Goal: Task Accomplishment & Management: Manage account settings

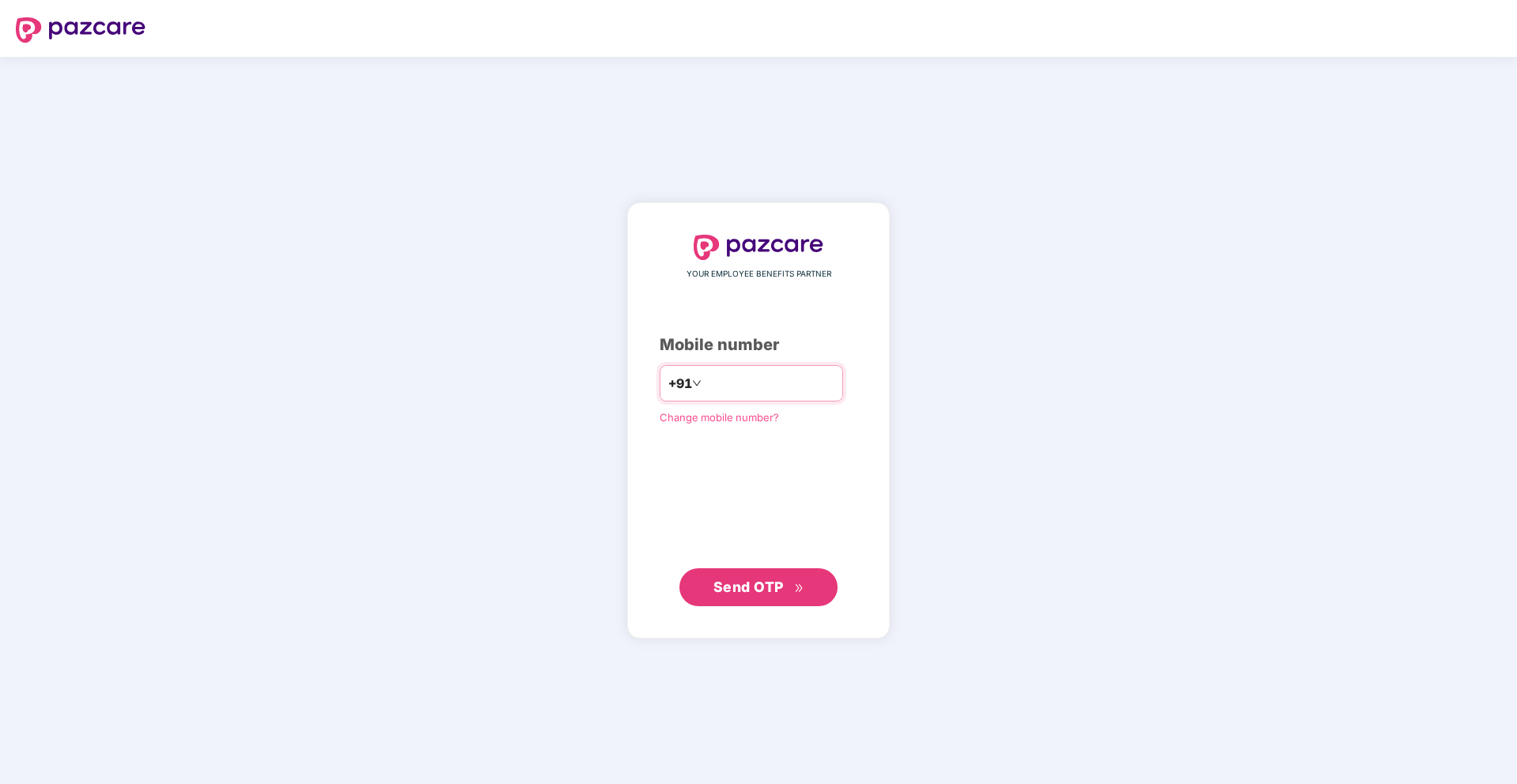
click at [756, 377] on input "number" at bounding box center [769, 384] width 129 height 25
click at [819, 444] on div "YOUR EMPLOYEE BENEFITS PARTNER Mobile number +91 Change mobile number? Send OTP" at bounding box center [758, 421] width 198 height 372
click at [767, 390] on input "number" at bounding box center [769, 384] width 129 height 25
click at [727, 379] on input "**********" at bounding box center [769, 384] width 129 height 25
click at [765, 379] on input "**********" at bounding box center [769, 384] width 129 height 25
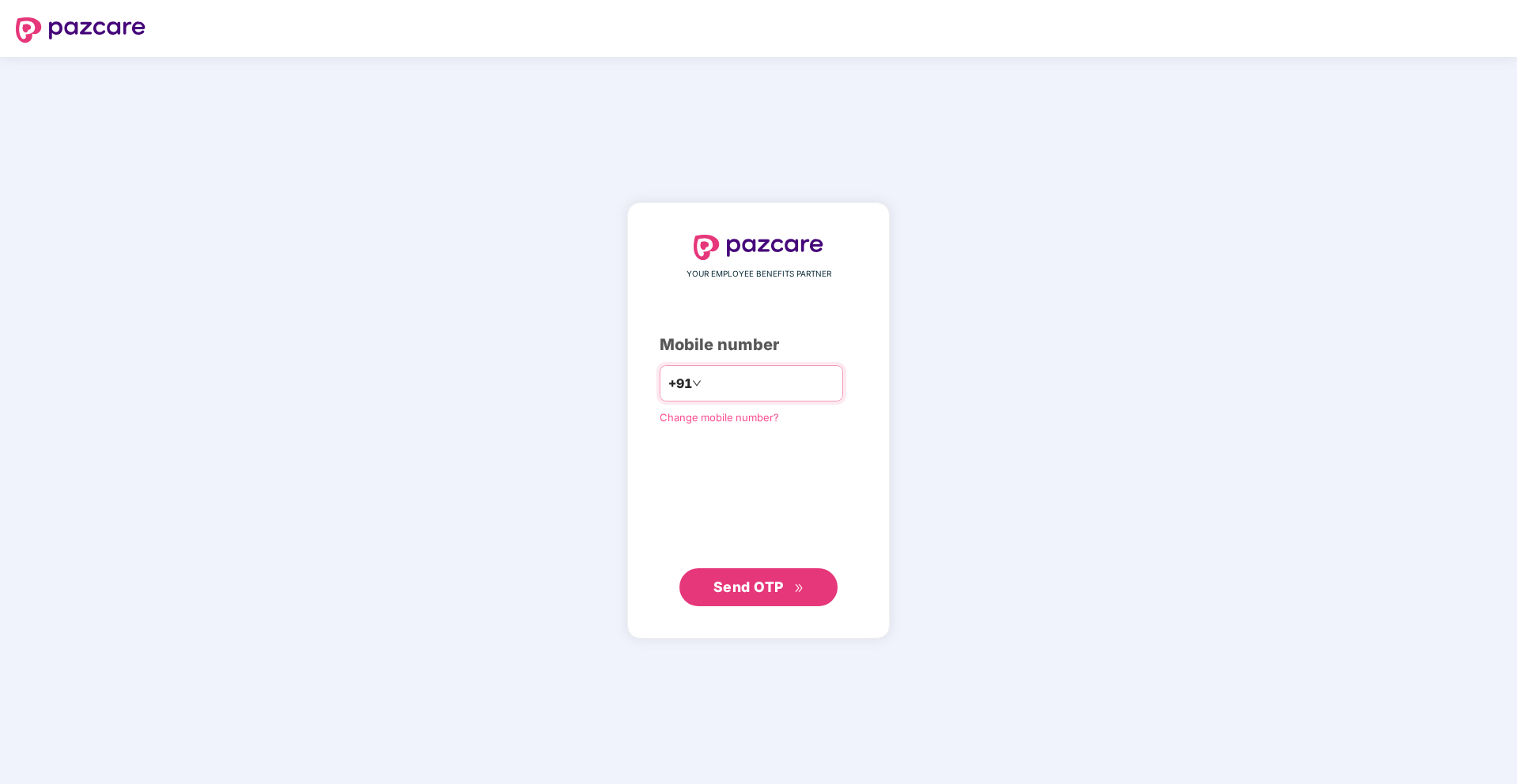
type input "**********"
click at [796, 449] on div "**********" at bounding box center [758, 421] width 198 height 370
click at [746, 593] on span "Send OTP" at bounding box center [748, 586] width 70 height 17
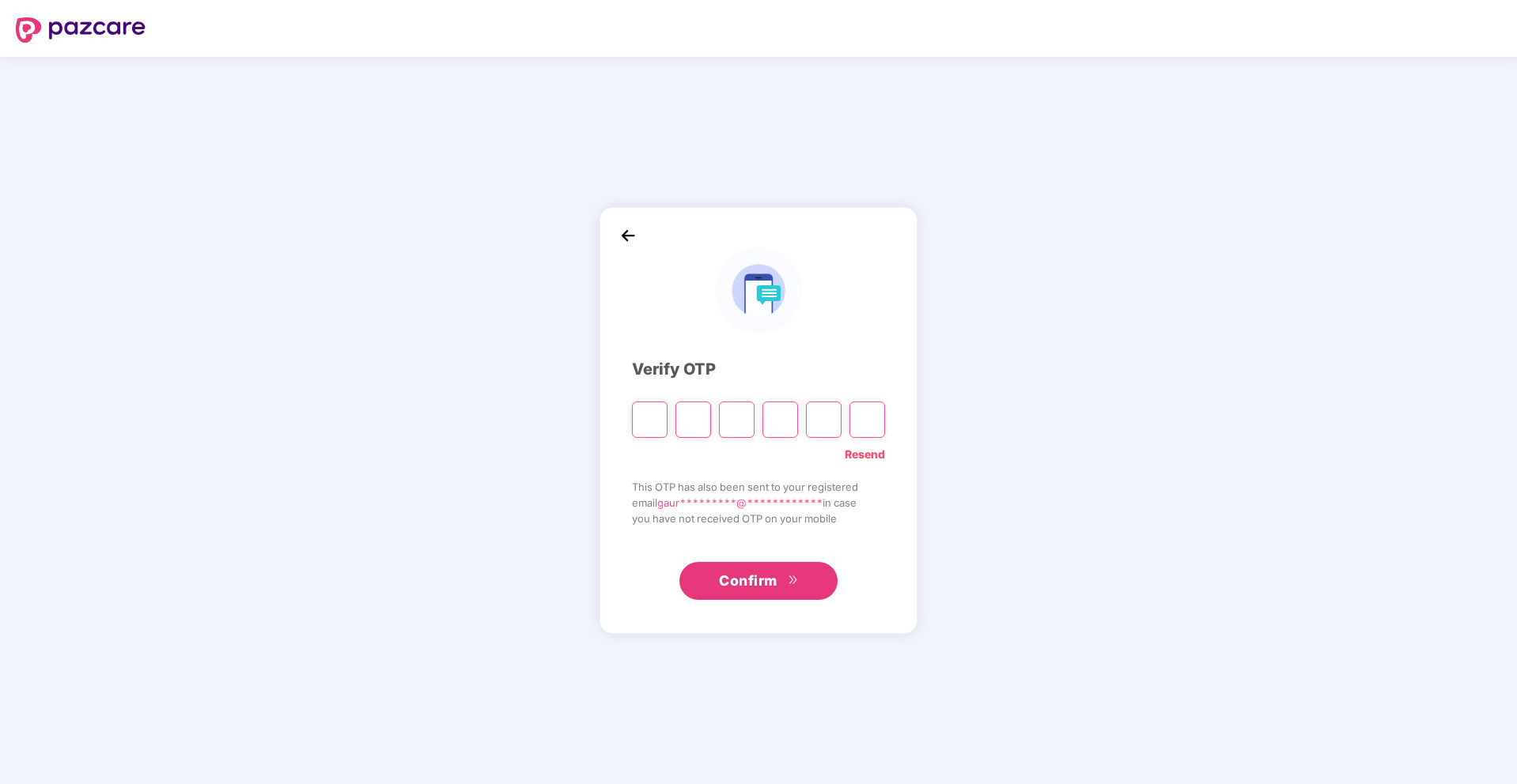
type input "*"
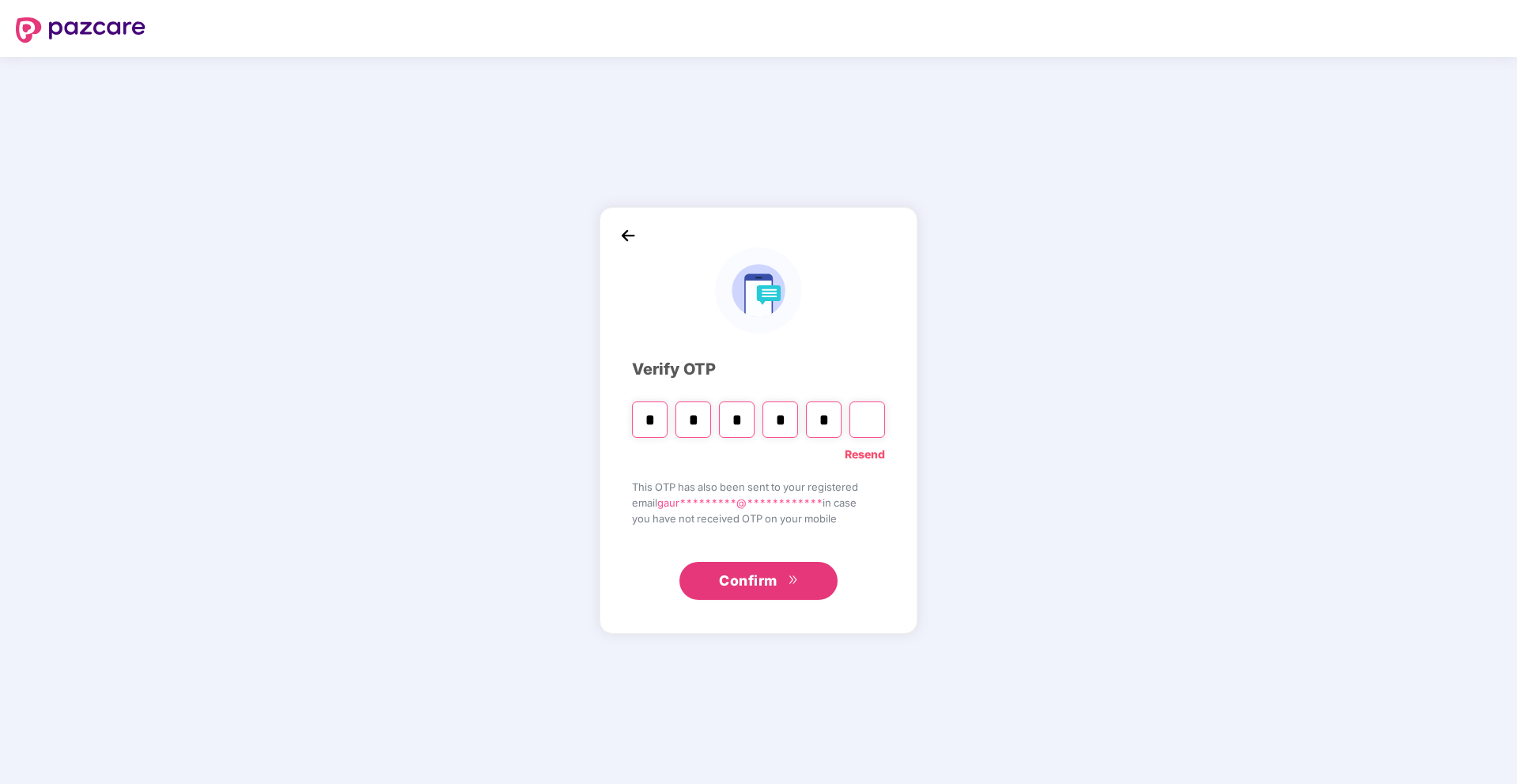
type input "*"
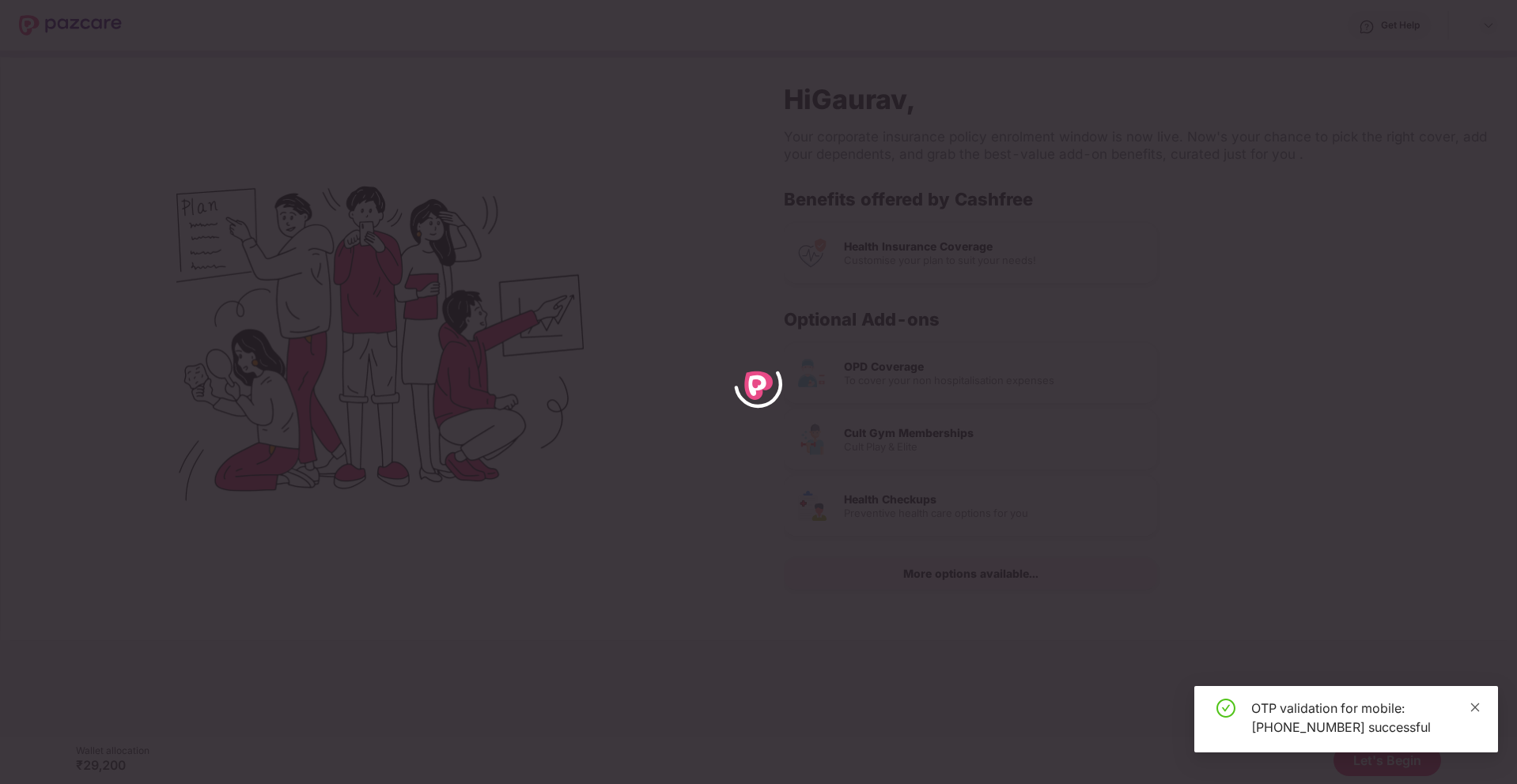
click at [1477, 707] on icon "close" at bounding box center [1475, 707] width 11 height 11
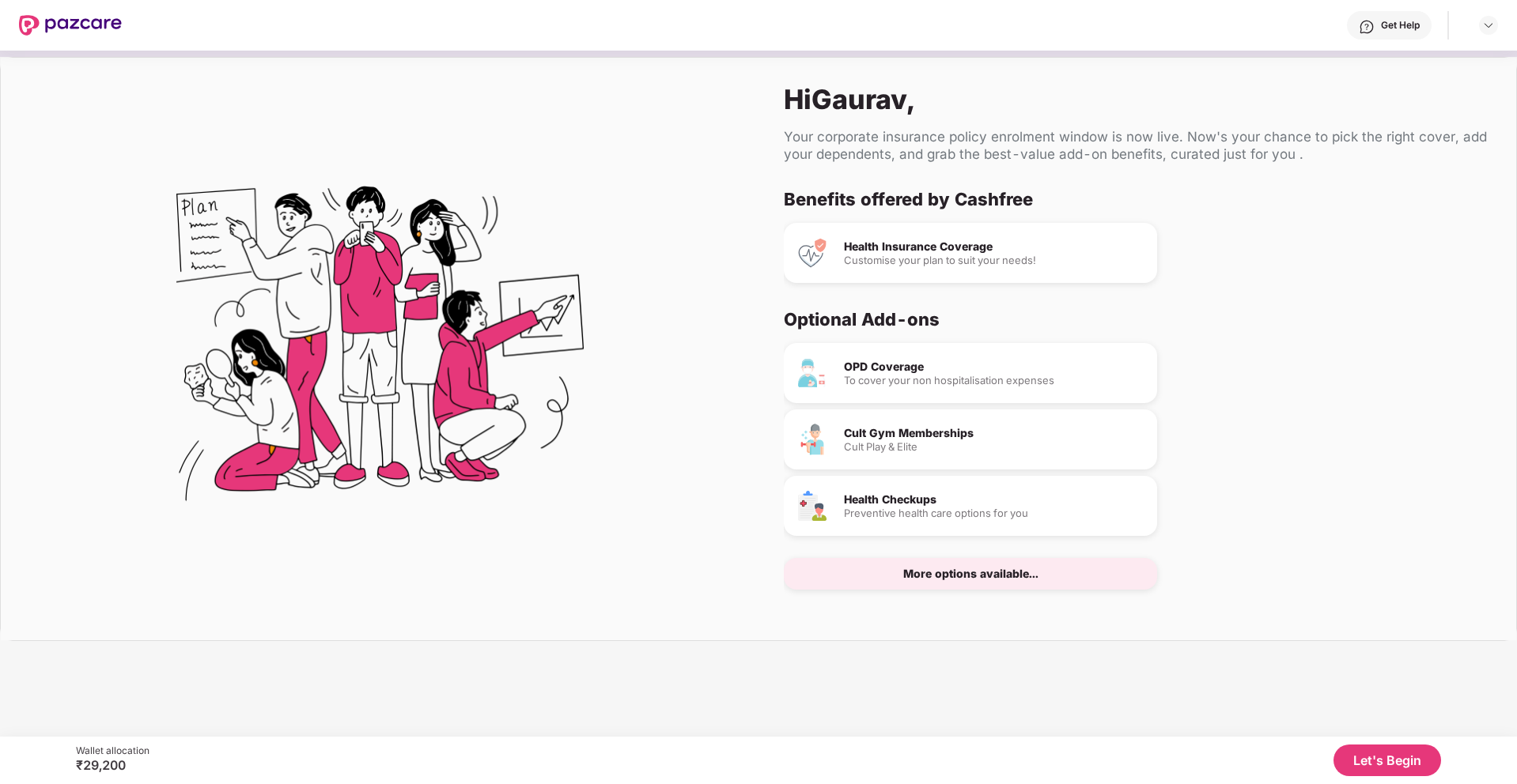
click at [1372, 760] on button "Let's Begin" at bounding box center [1387, 760] width 107 height 31
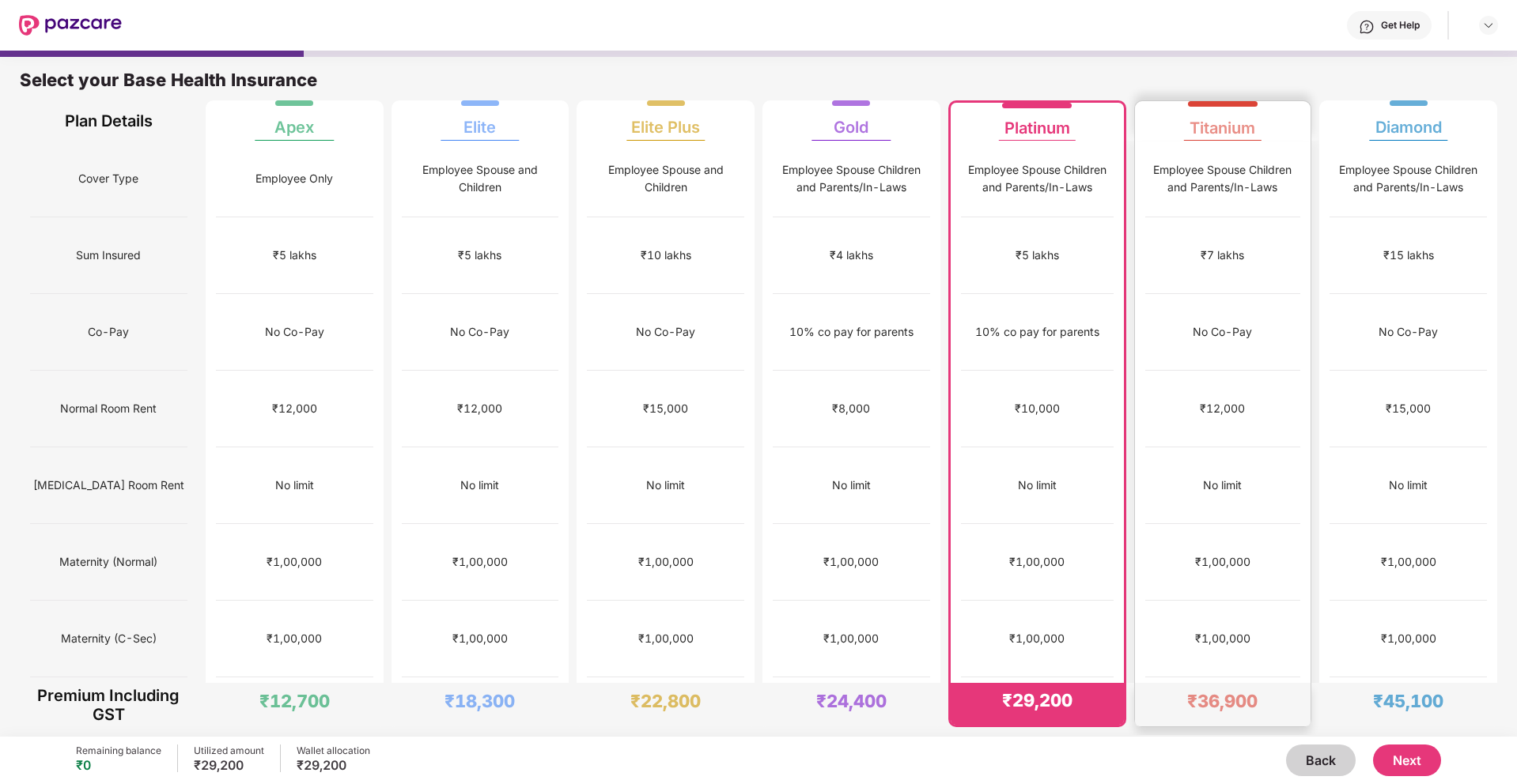
click at [1217, 324] on div "No Co-Pay" at bounding box center [1222, 332] width 59 height 18
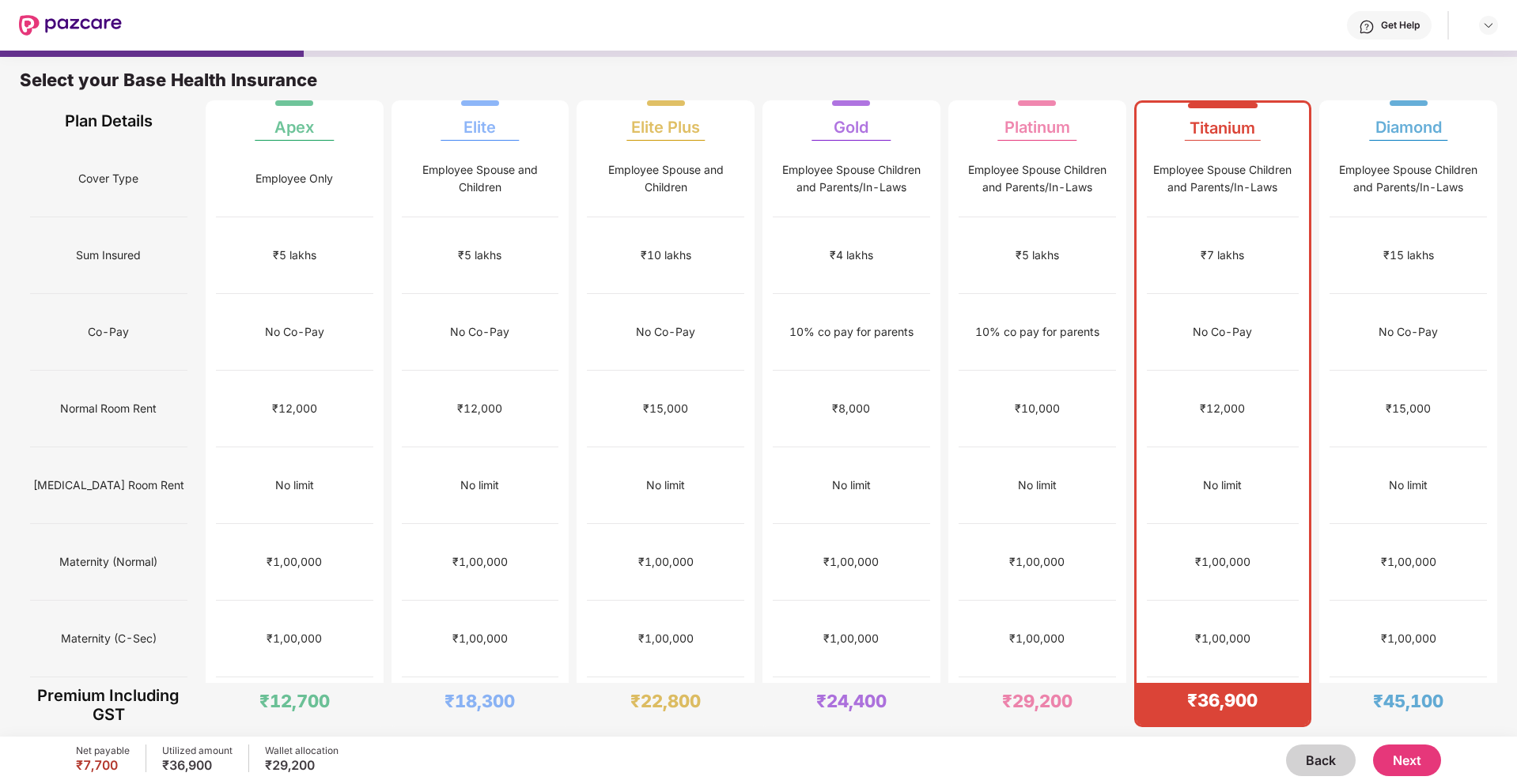
click at [1411, 757] on button "Next" at bounding box center [1406, 760] width 68 height 31
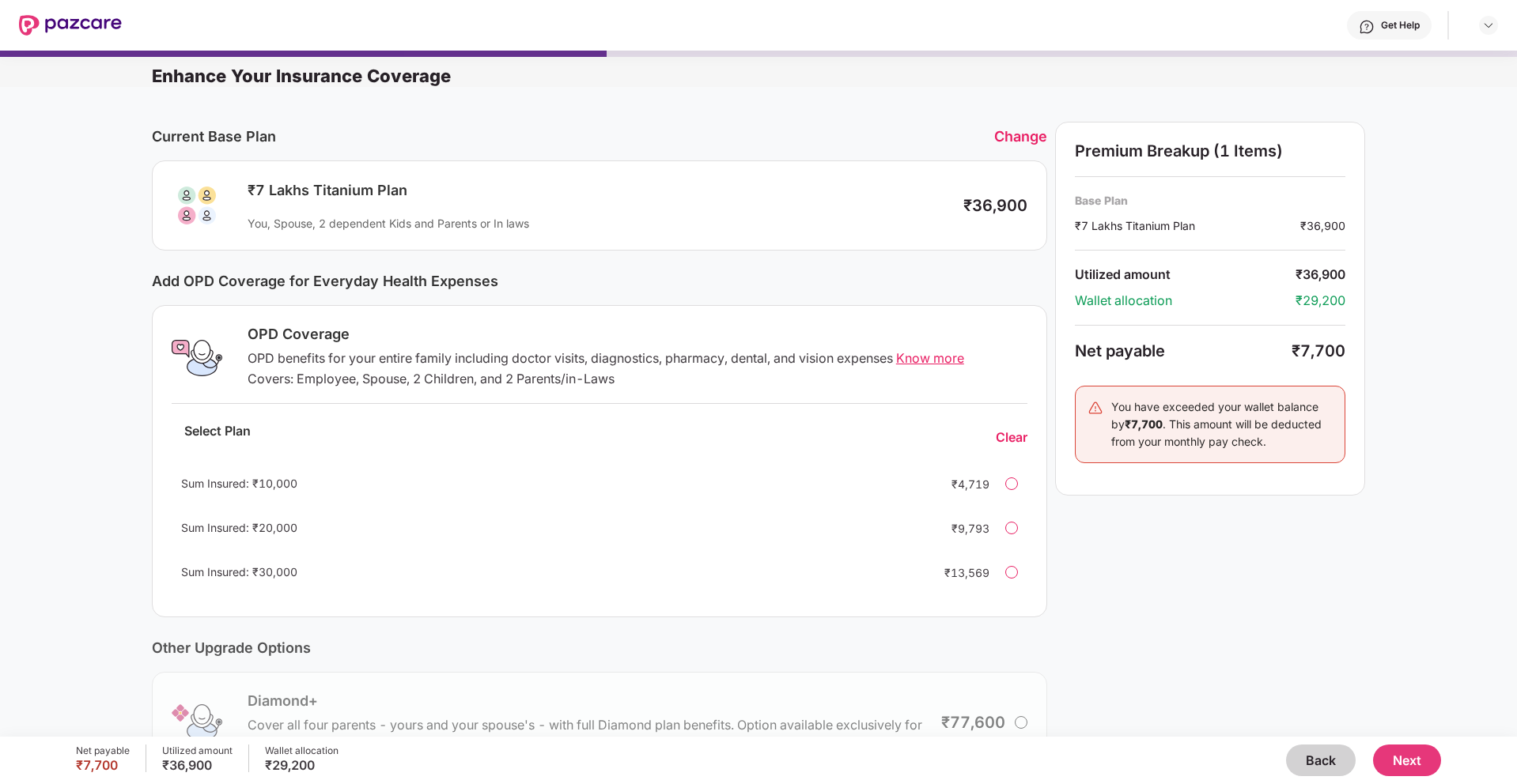
click at [1014, 484] on div at bounding box center [1011, 483] width 13 height 13
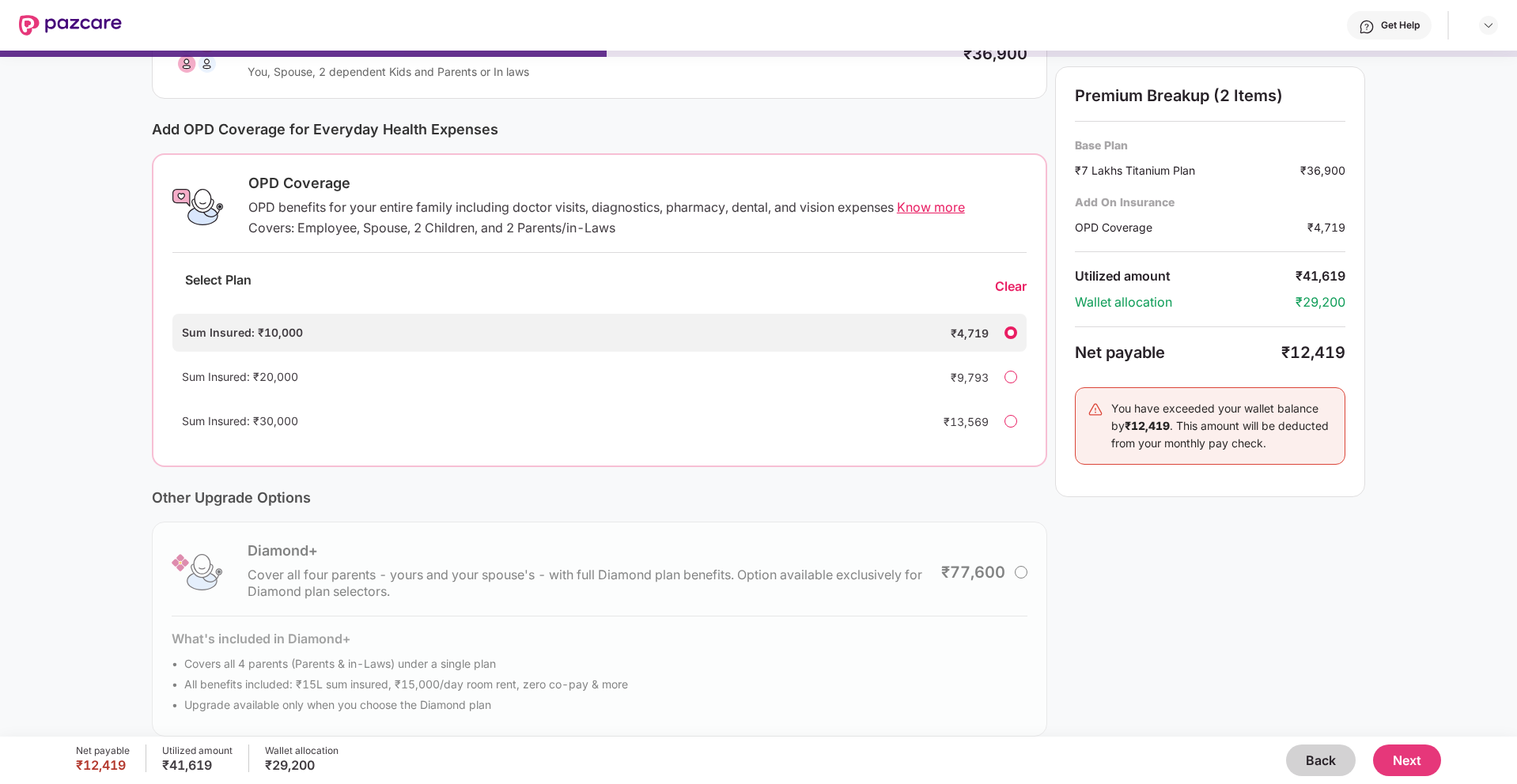
scroll to position [171, 0]
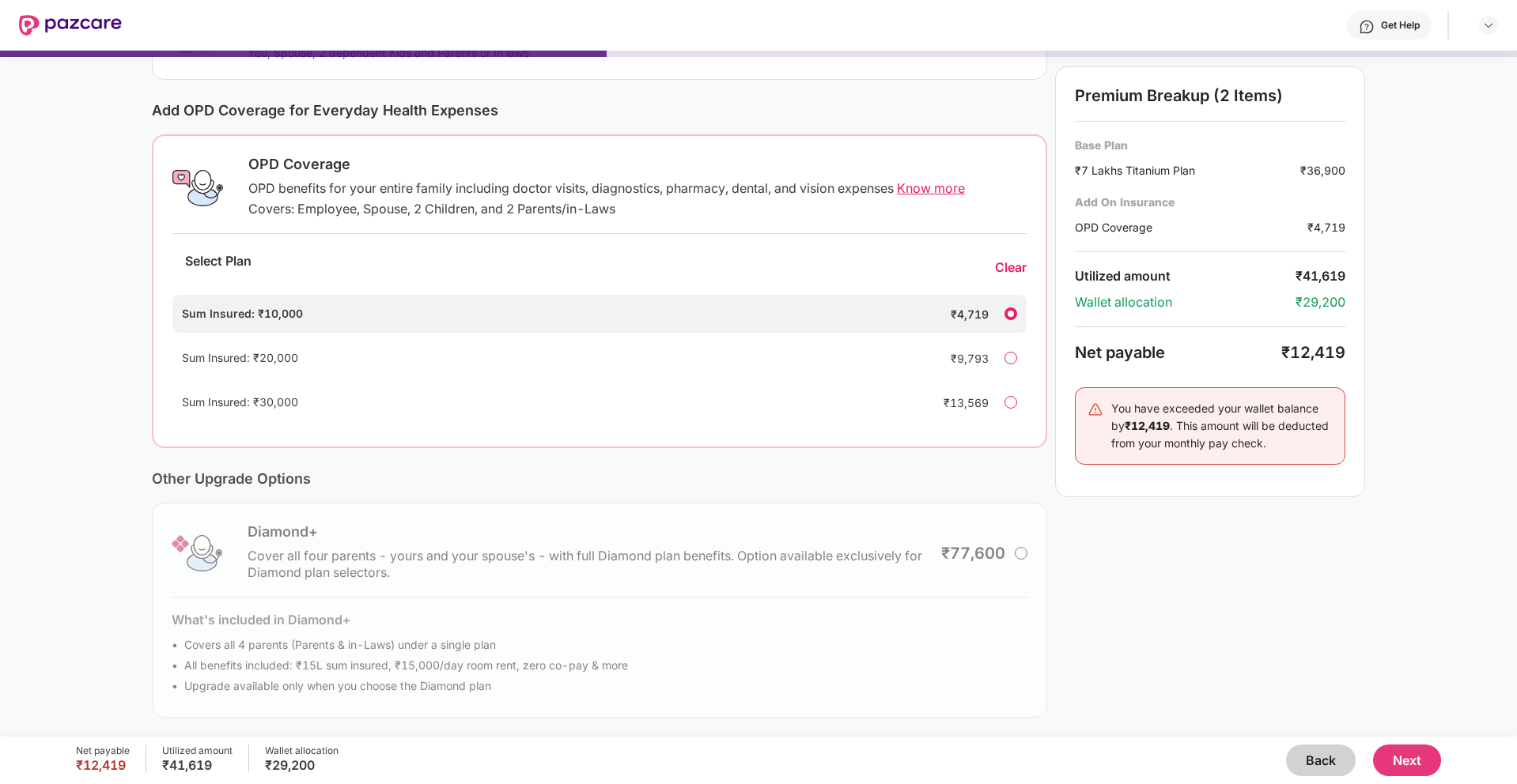
click at [1013, 360] on div at bounding box center [1010, 357] width 13 height 13
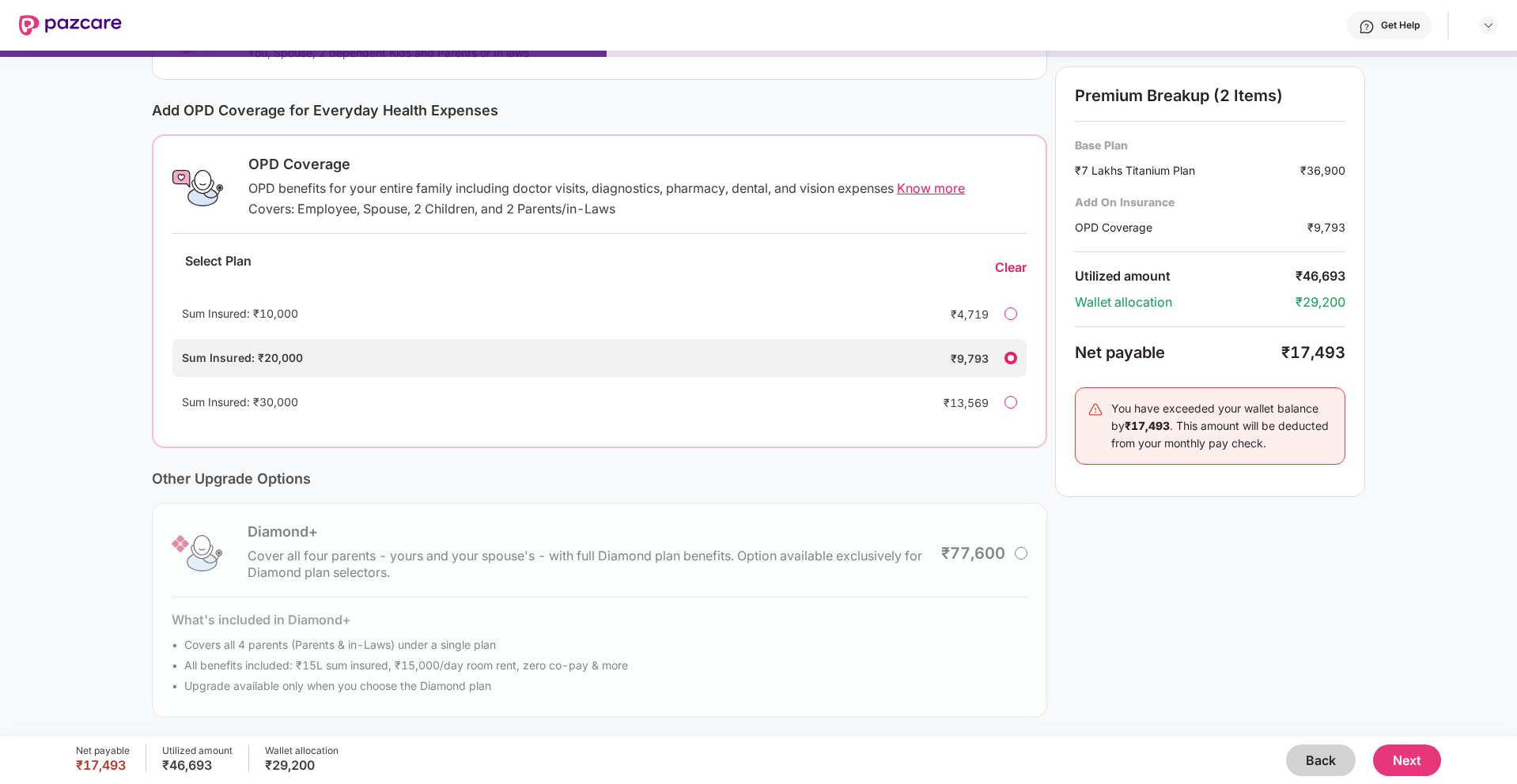
click at [1218, 542] on div "Premium Breakup (2 Items) Base Plan ₹7 Lakhs Titanium Plan ₹36,900 Add On Insur…" at bounding box center [1209, 335] width 310 height 767
click at [942, 178] on div "OPD Coverage OPD benefits for your entire family including doctor visits, diagn…" at bounding box center [633, 188] width 788 height 66
click at [942, 185] on span "Know more" at bounding box center [930, 188] width 68 height 16
click at [974, 313] on div "₹4,719" at bounding box center [957, 314] width 63 height 17
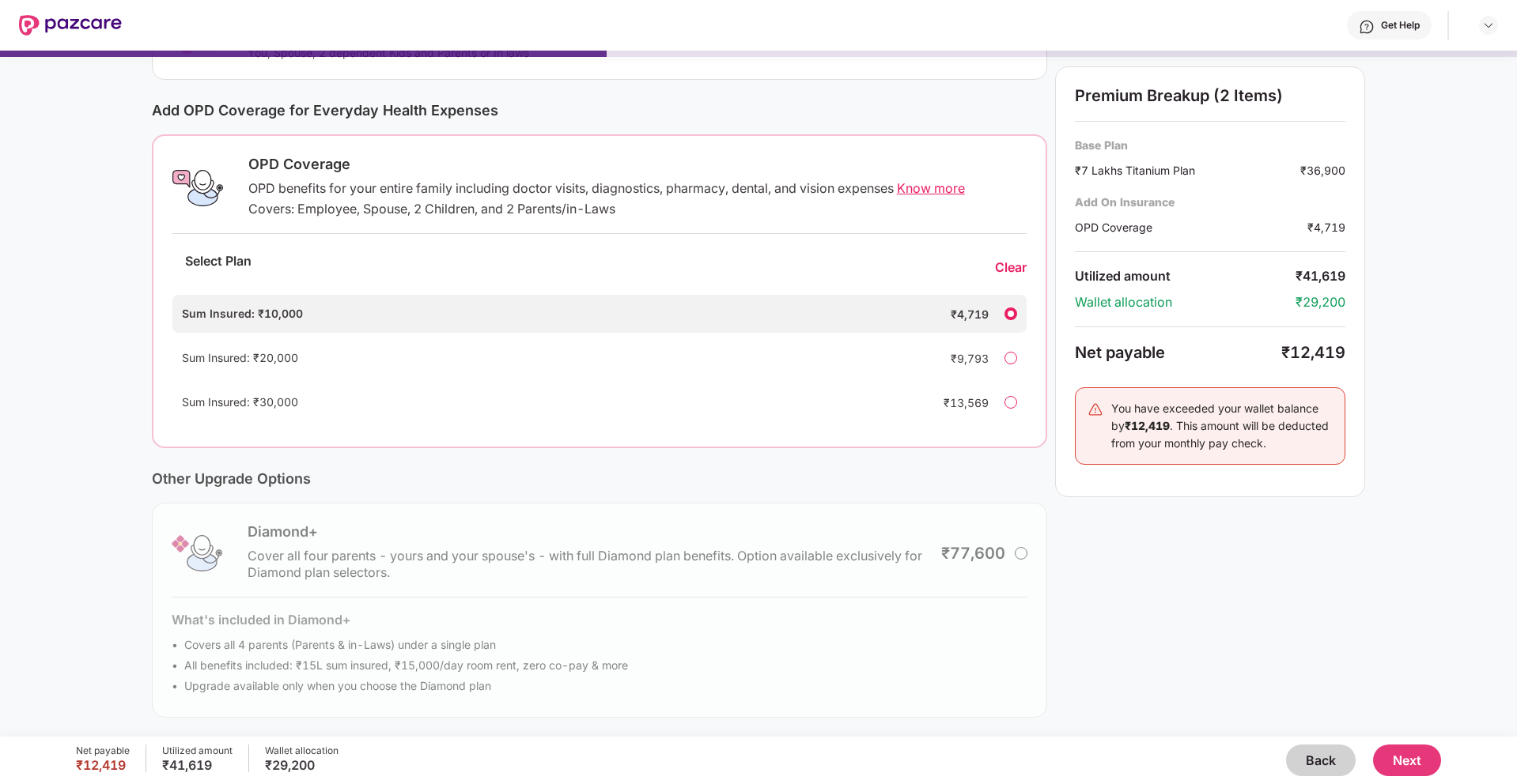
click at [1008, 362] on div at bounding box center [1010, 357] width 13 height 13
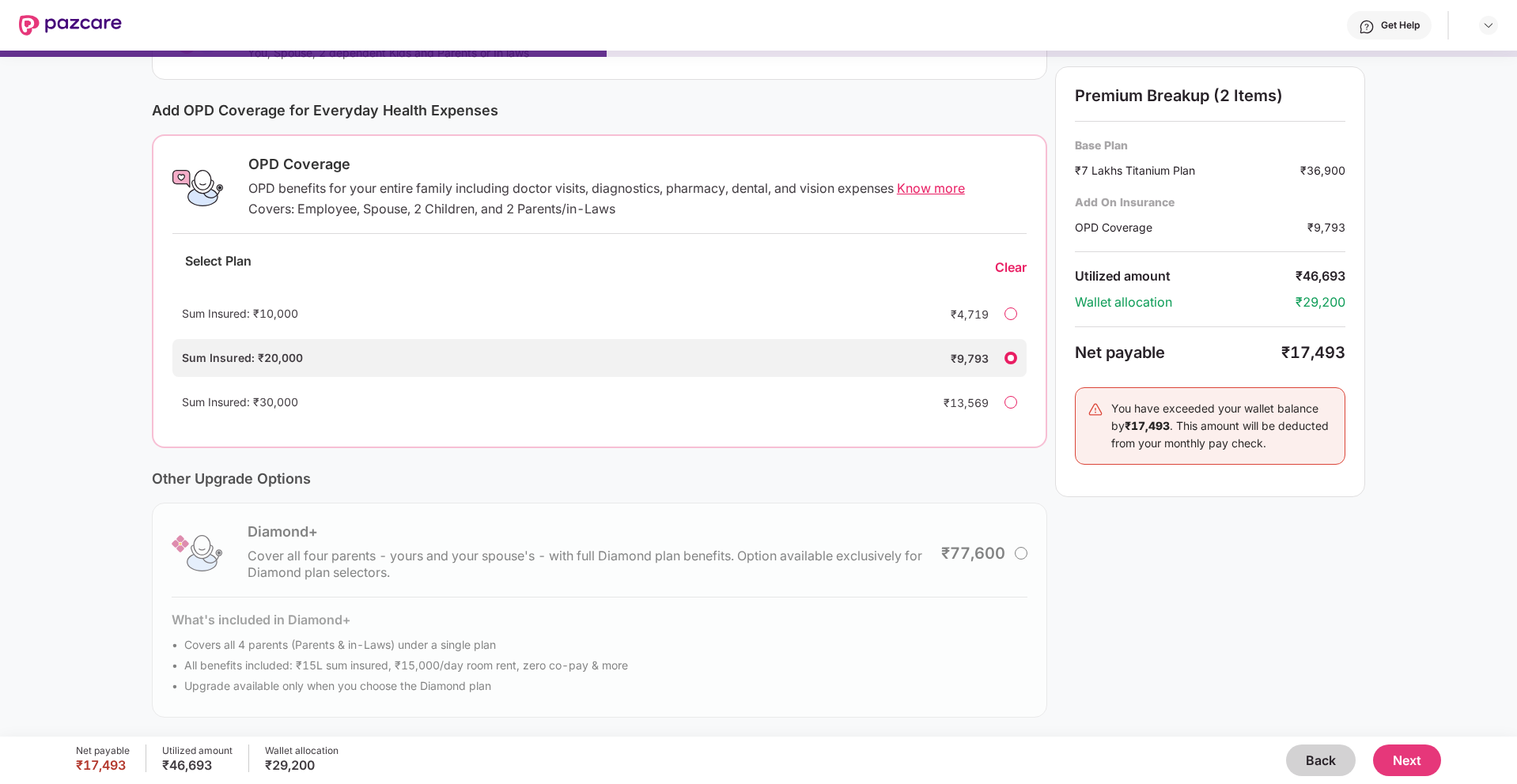
click at [1007, 313] on div at bounding box center [1010, 313] width 13 height 13
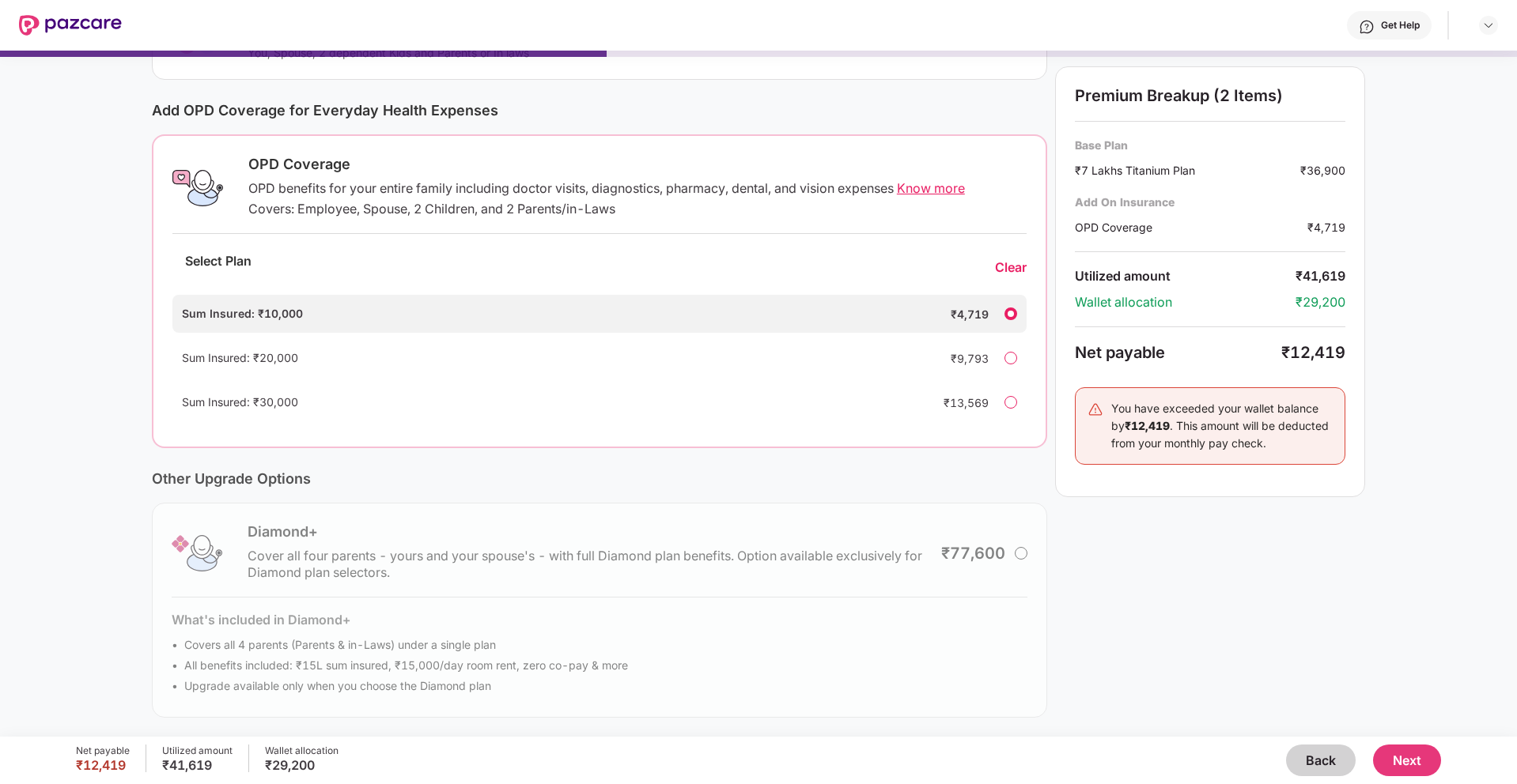
click at [1007, 358] on div at bounding box center [1010, 357] width 13 height 13
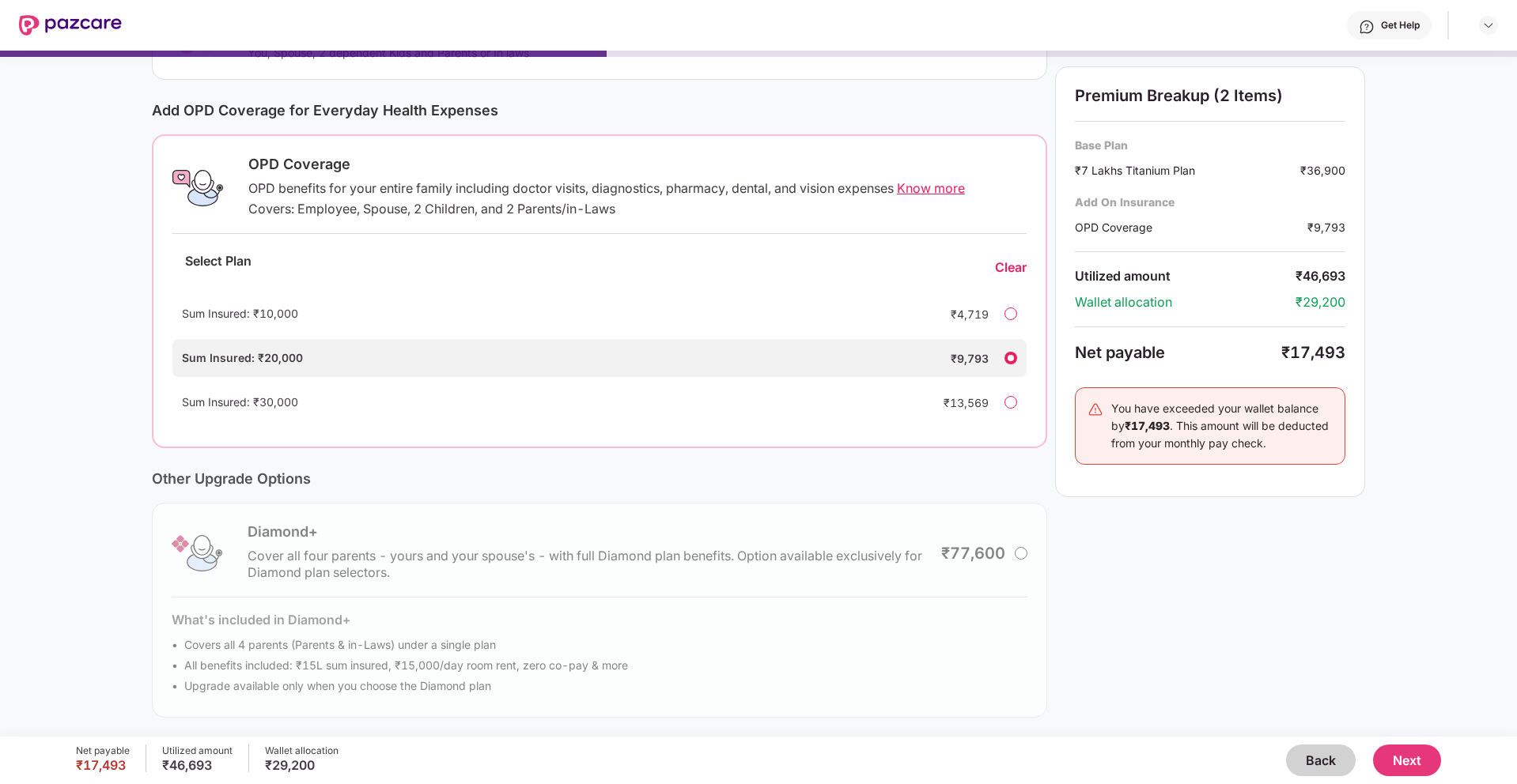
click at [986, 462] on div "Current Base Plan Change ₹7 Lakhs Titanium Plan You, Spouse, 2 dependent Kids a…" at bounding box center [599, 335] width 895 height 767
click at [1418, 762] on button "Next" at bounding box center [1406, 760] width 68 height 31
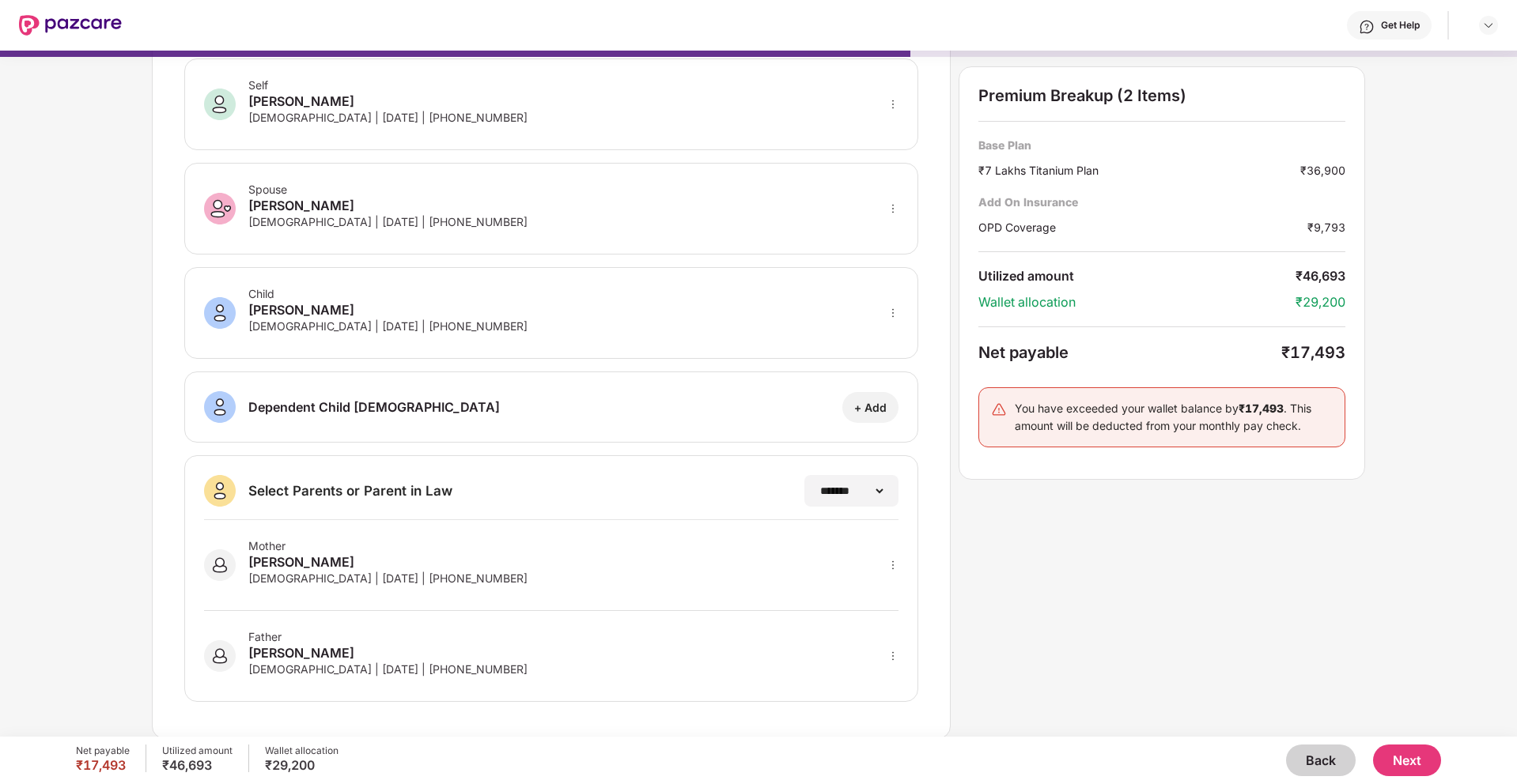
scroll to position [79, 0]
click at [871, 487] on select "**********" at bounding box center [850, 488] width 68 height 13
click at [727, 449] on div "**********" at bounding box center [551, 361] width 799 height 751
click at [897, 314] on icon "more" at bounding box center [892, 310] width 11 height 11
click at [932, 261] on div "**********" at bounding box center [551, 361] width 799 height 751
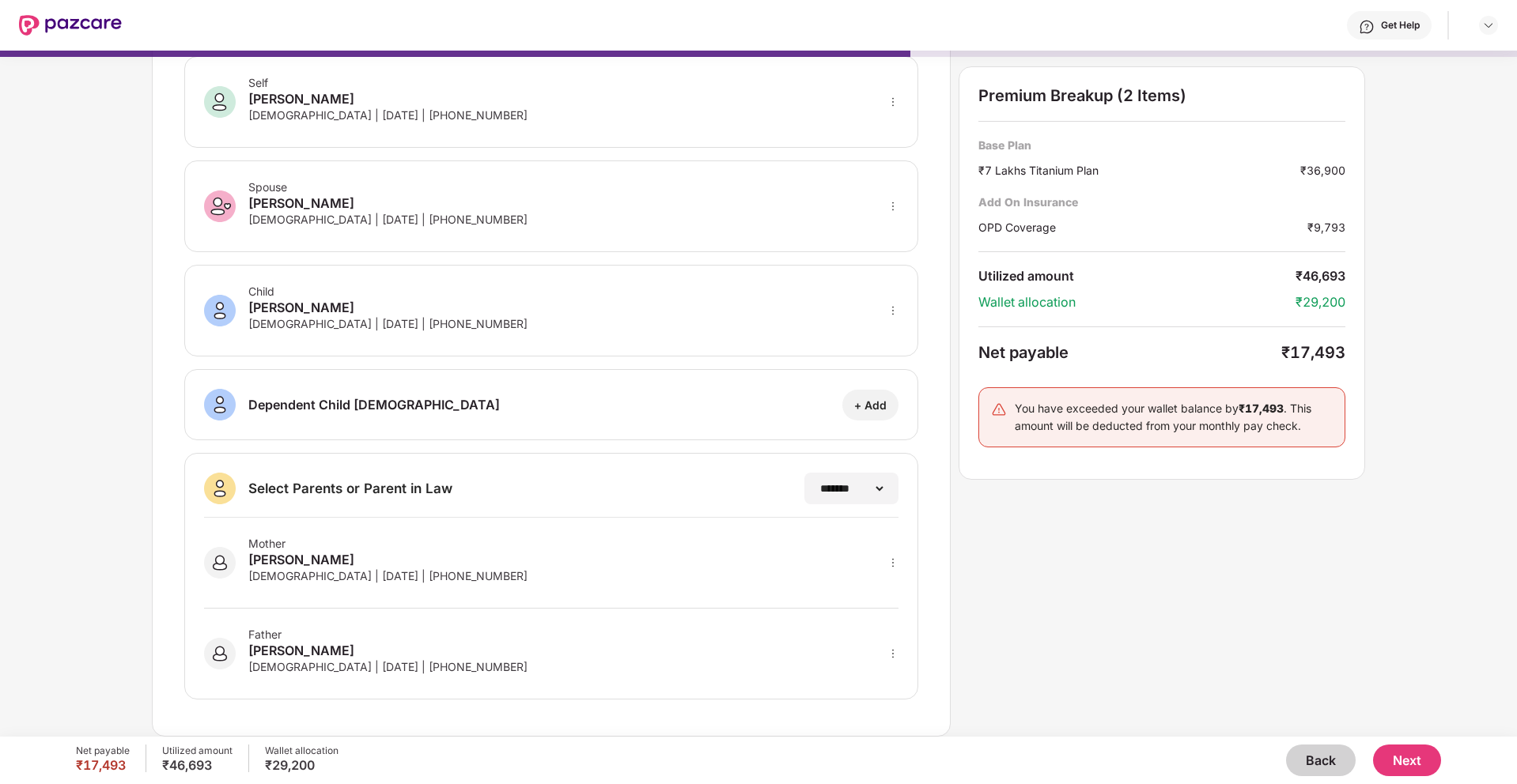
scroll to position [0, 0]
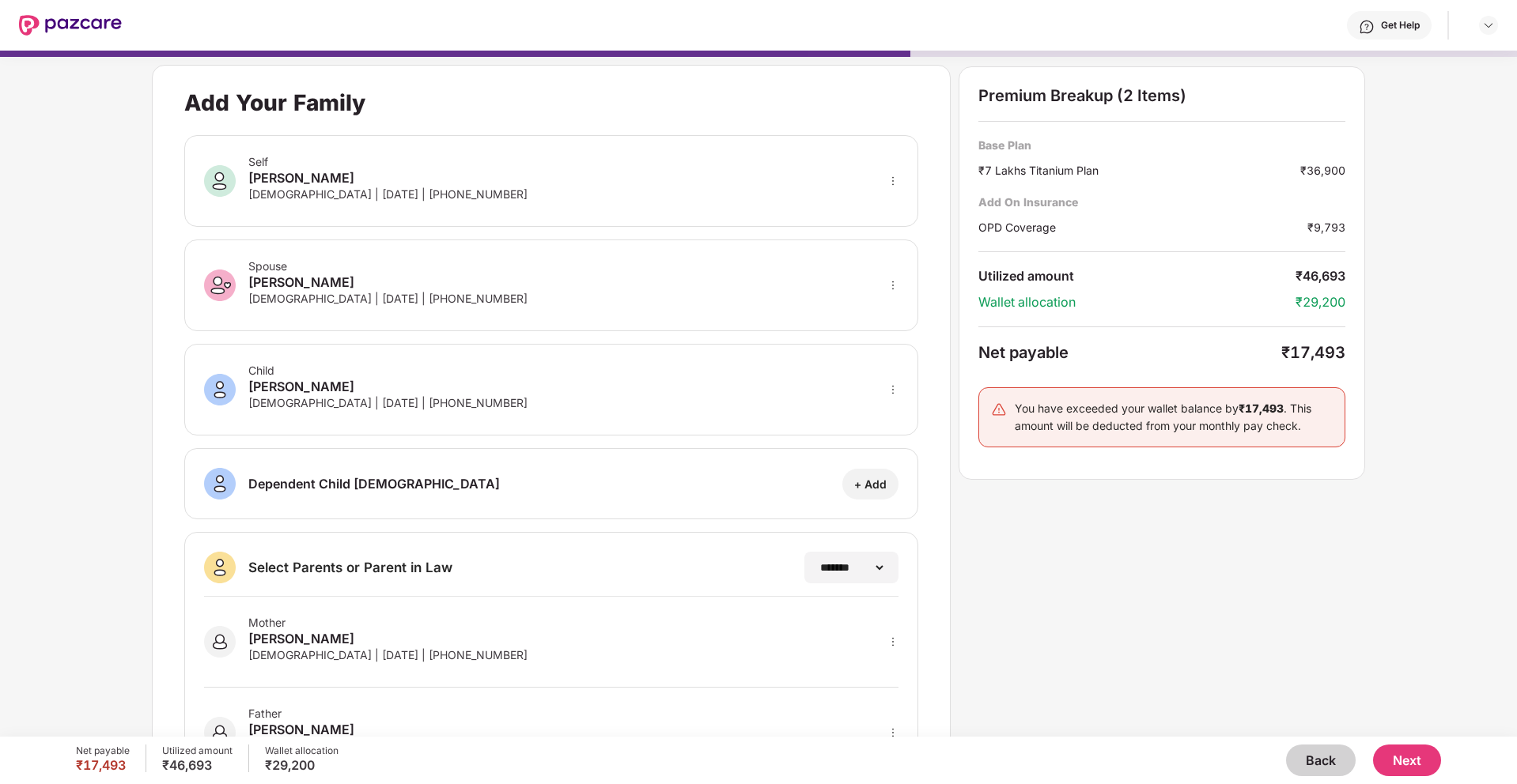
click at [1402, 767] on button "Next" at bounding box center [1406, 760] width 68 height 31
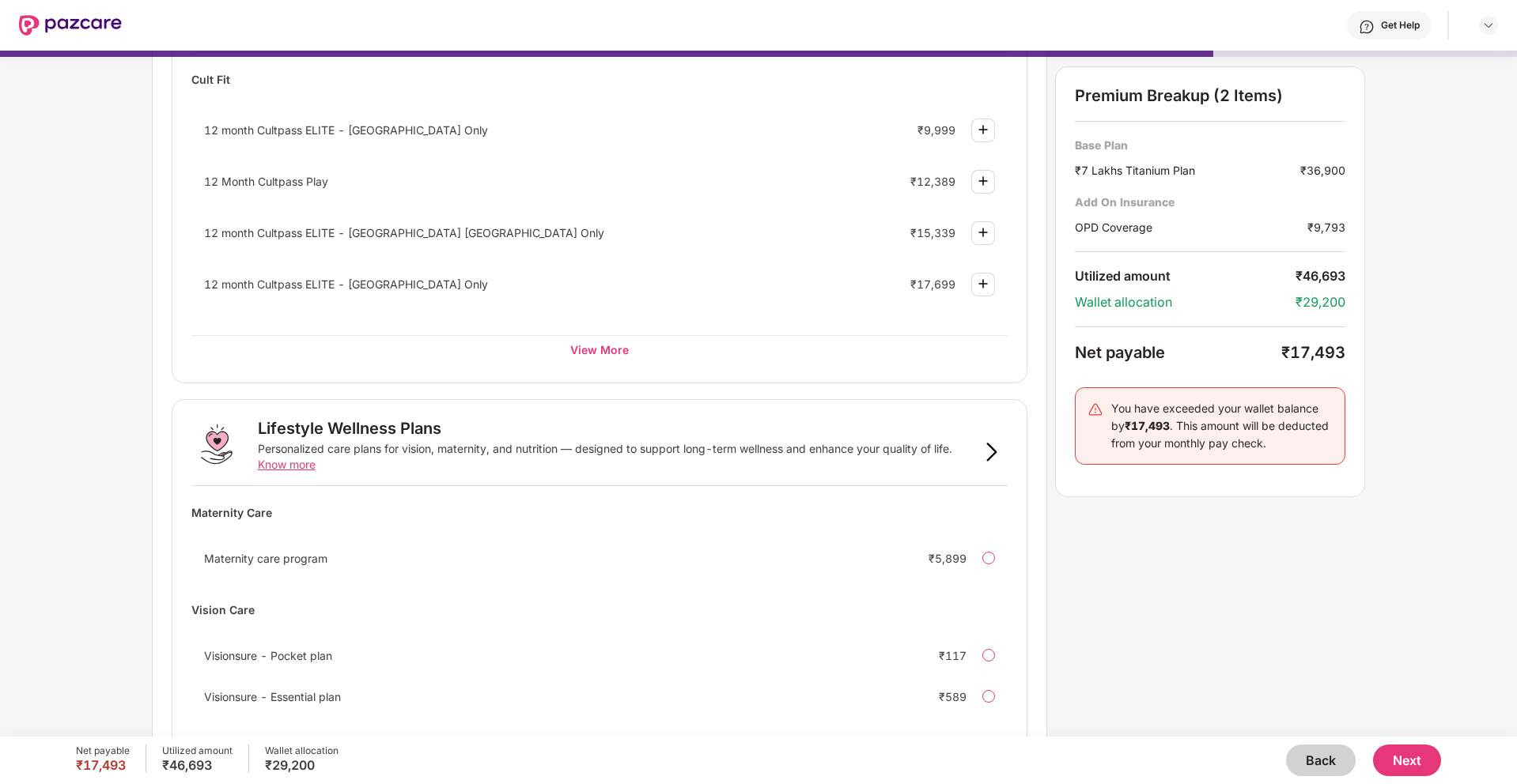
scroll to position [742, 0]
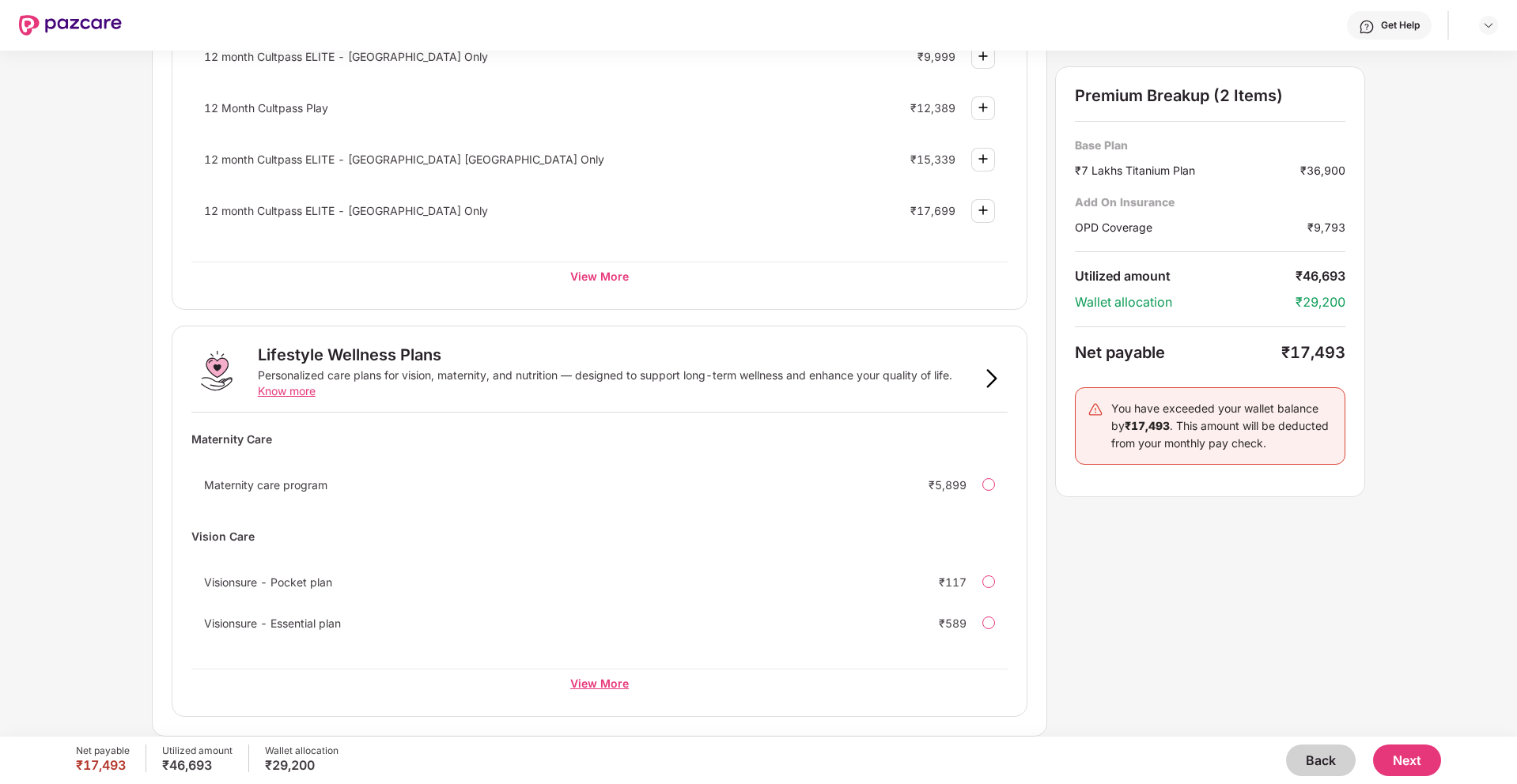
click at [612, 683] on div "View More" at bounding box center [599, 683] width 816 height 29
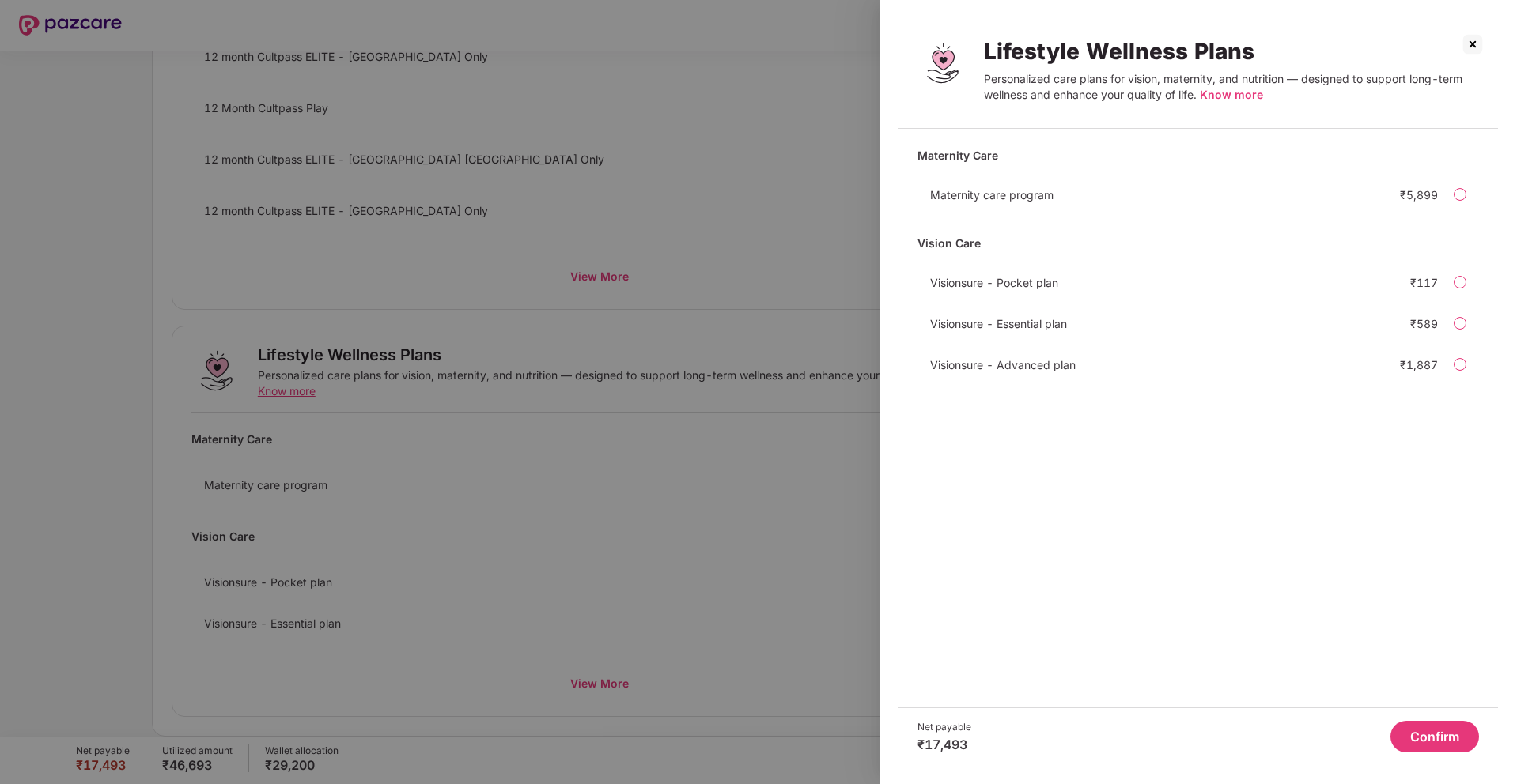
click at [1476, 46] on img at bounding box center [1472, 44] width 25 height 25
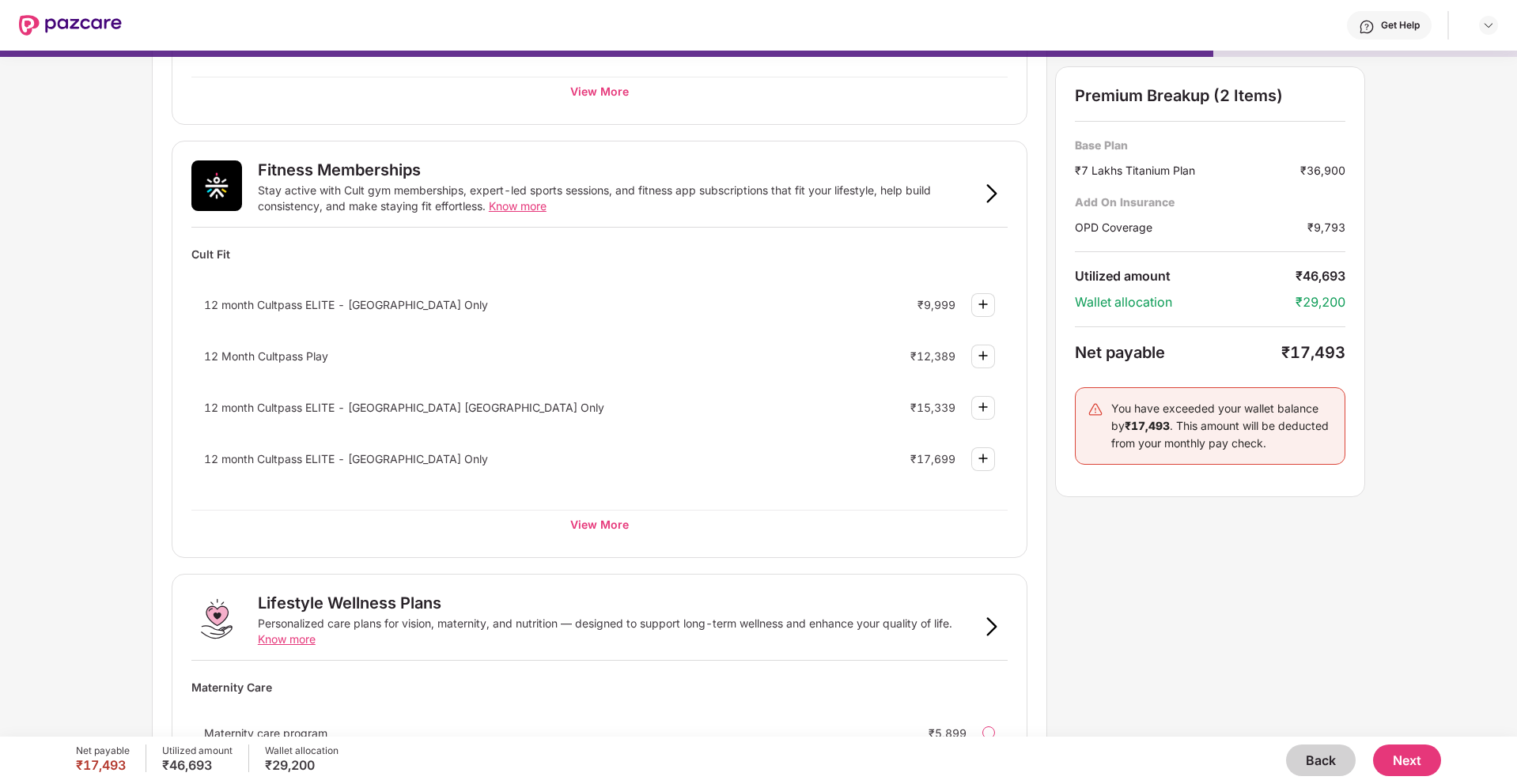
scroll to position [492, 0]
click at [621, 528] on div "View More" at bounding box center [599, 525] width 816 height 29
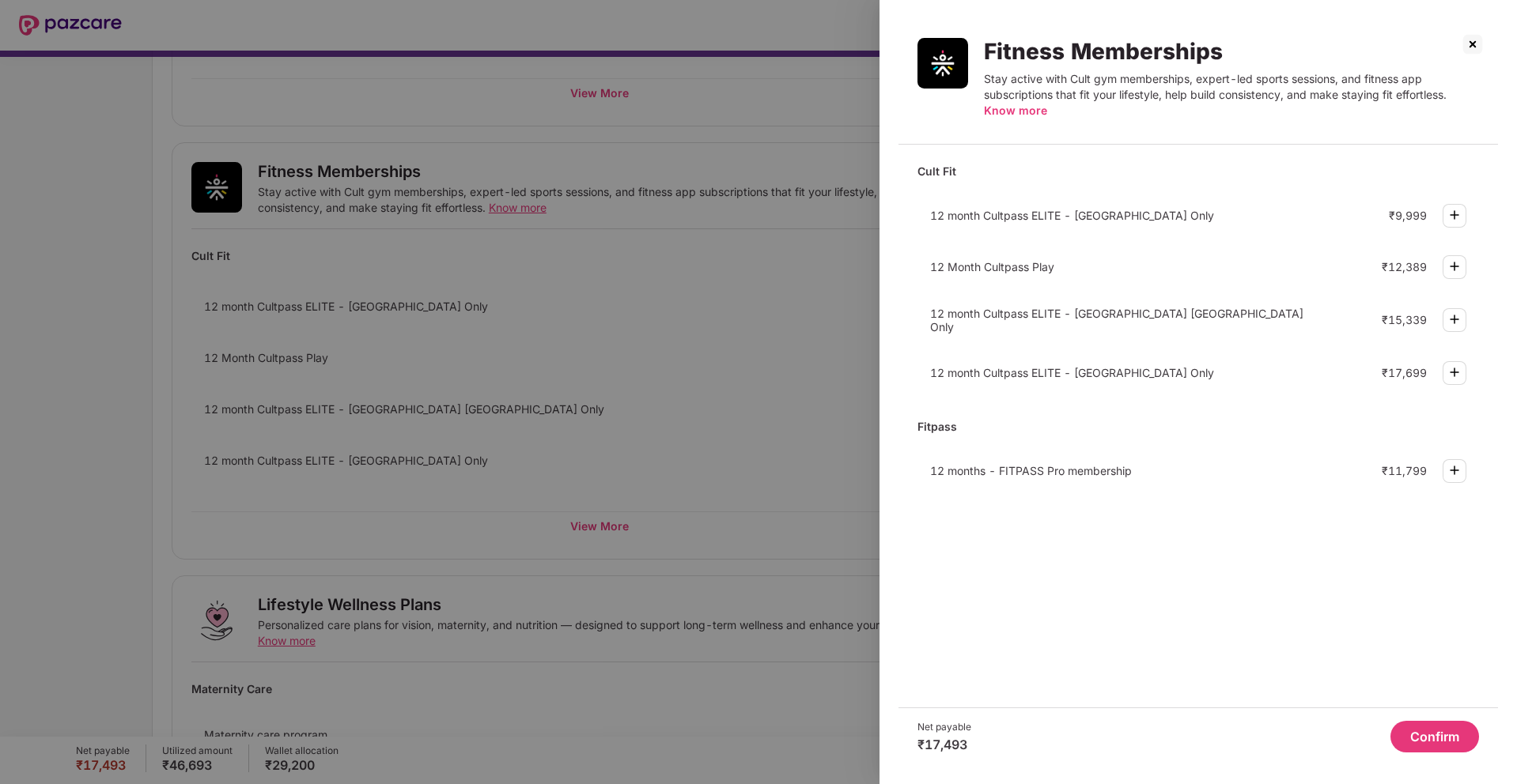
click at [1483, 37] on img at bounding box center [1472, 44] width 25 height 25
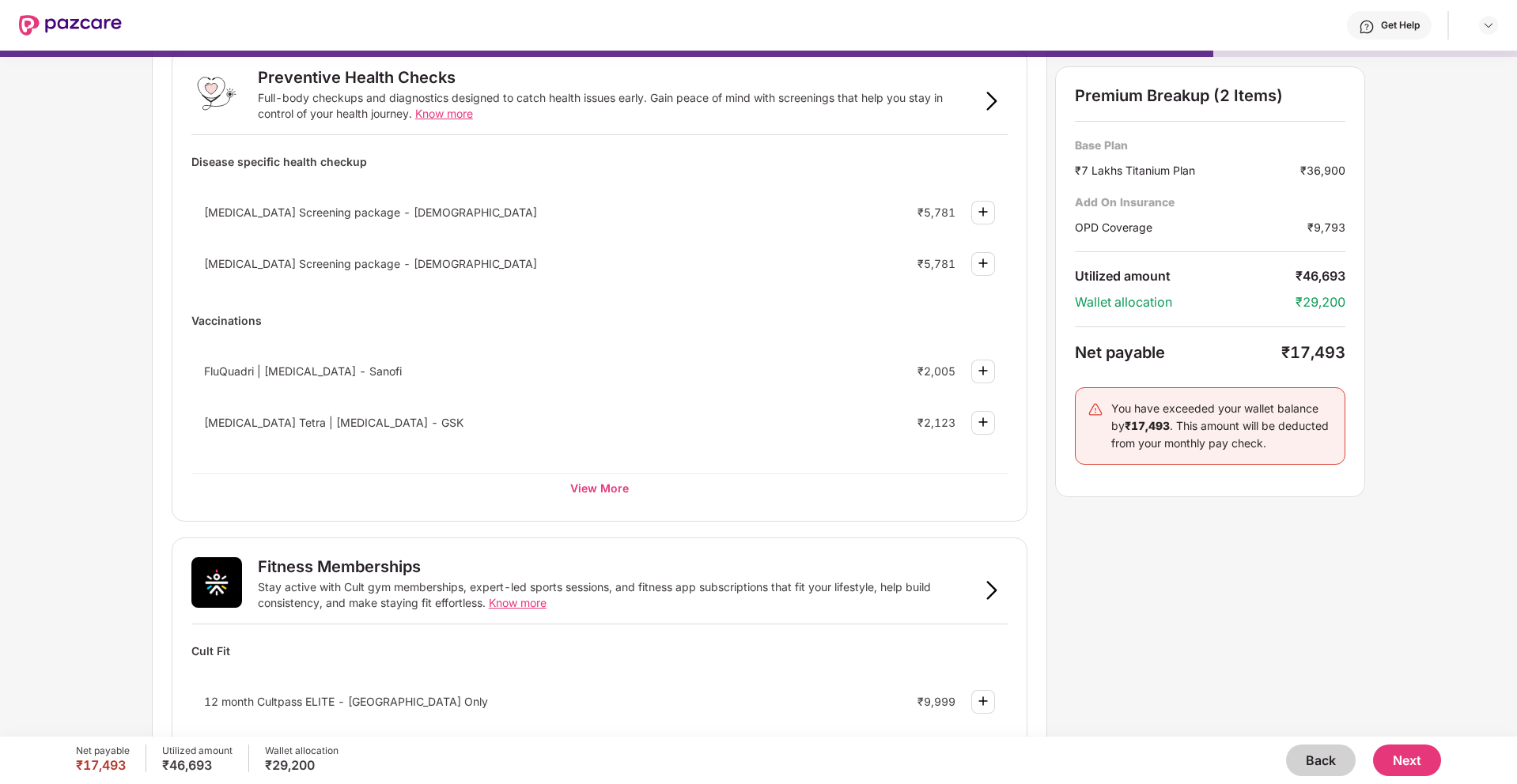
scroll to position [0, 0]
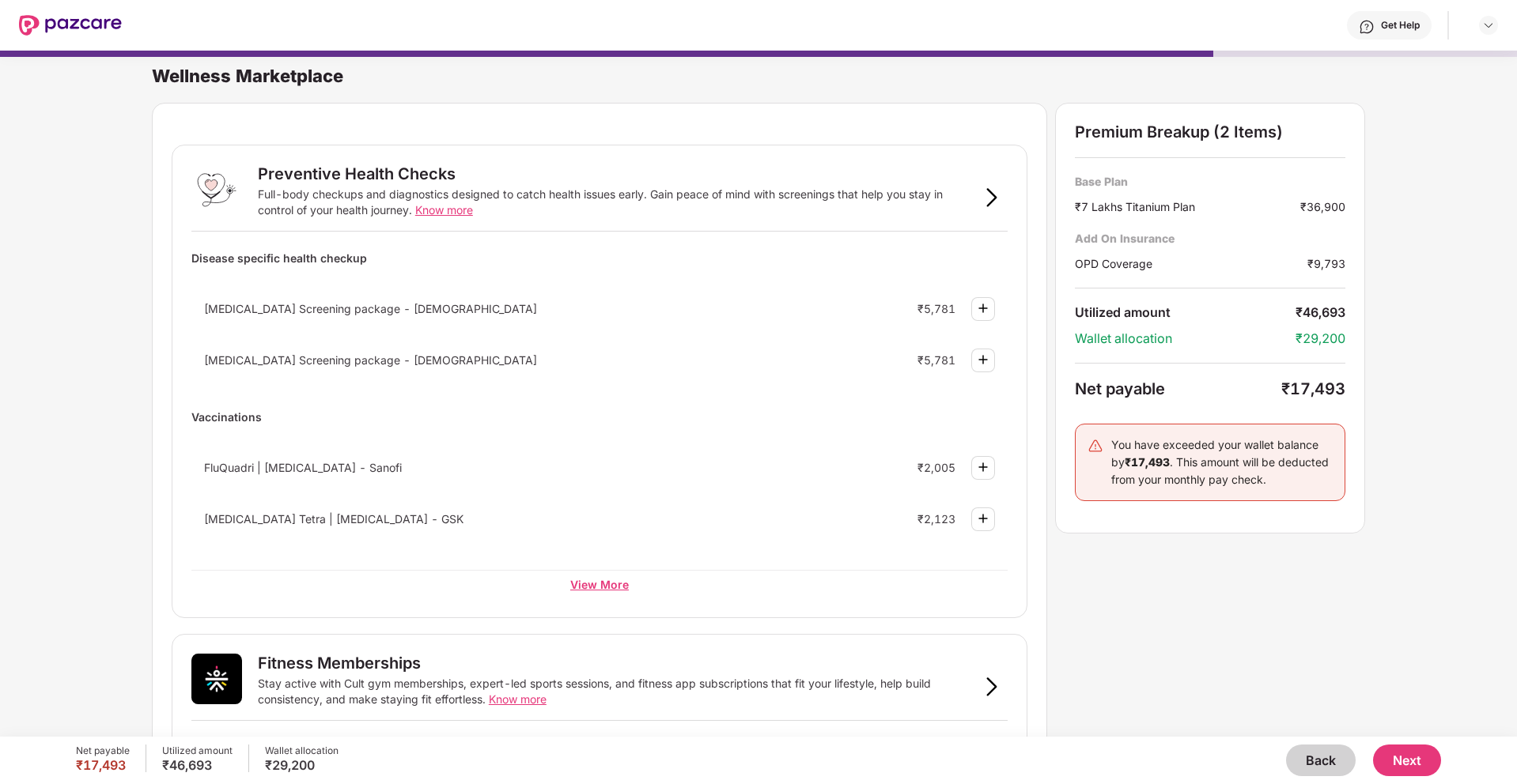
click at [608, 580] on div "View More" at bounding box center [599, 585] width 816 height 29
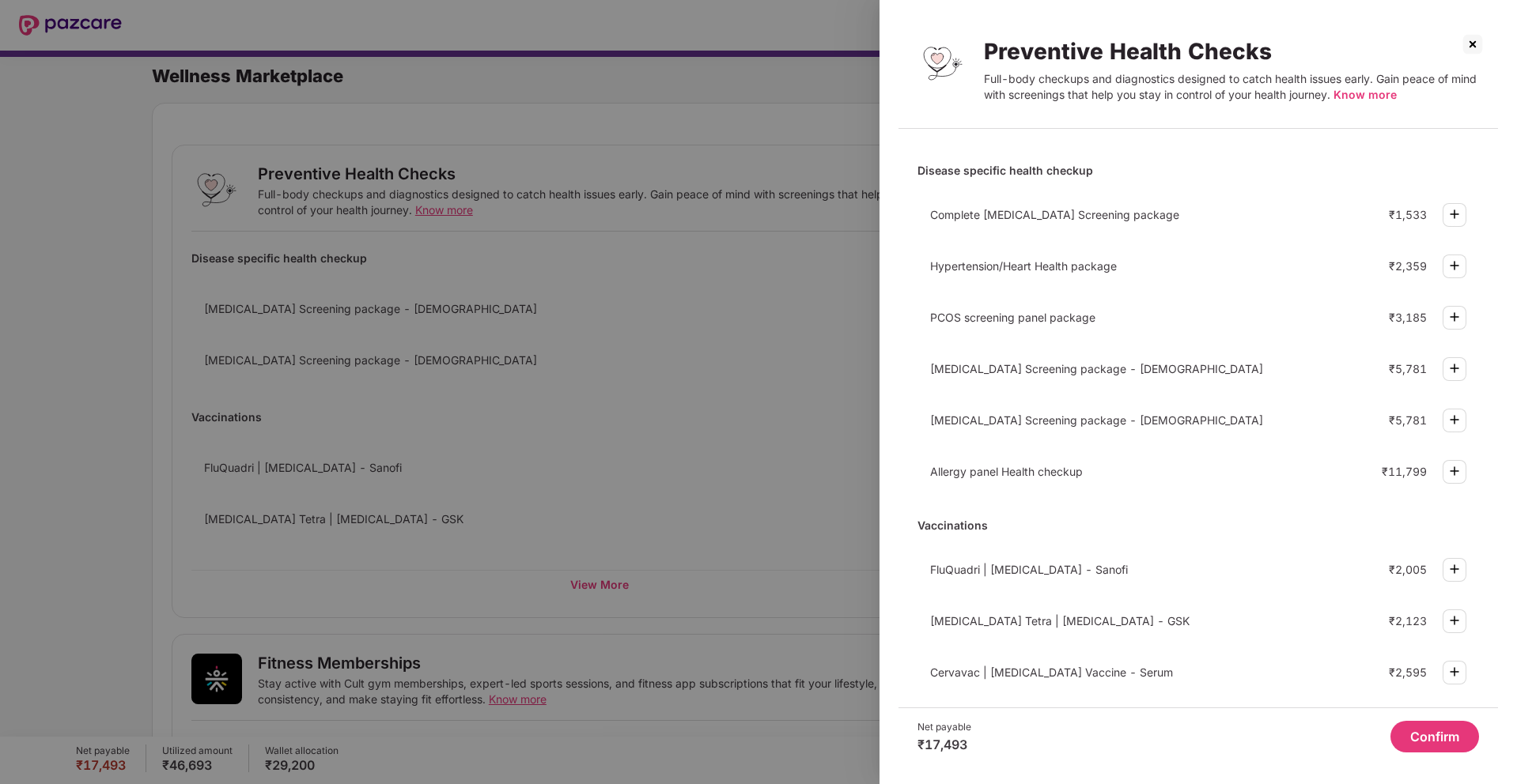
scroll to position [261, 0]
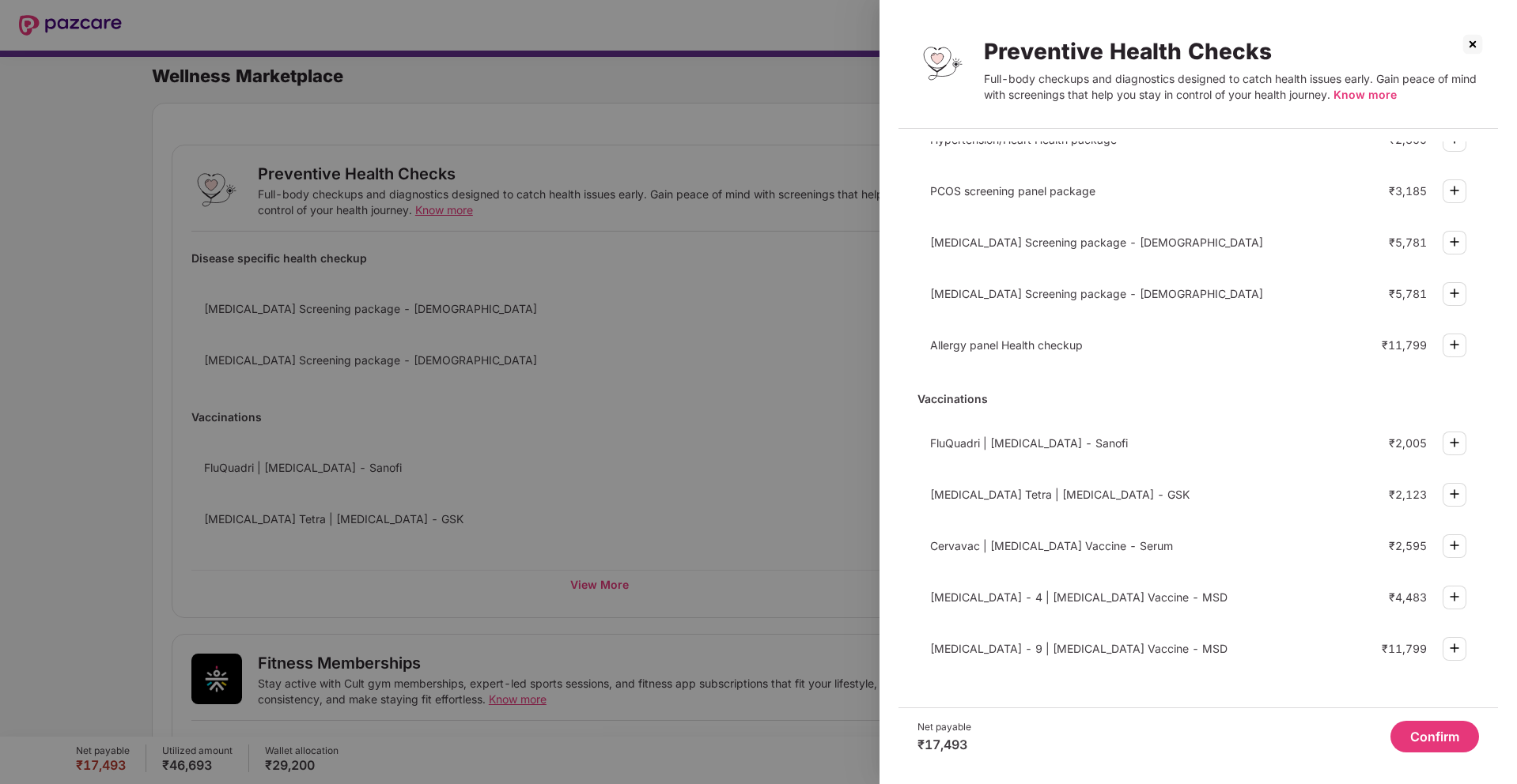
click at [1480, 41] on img at bounding box center [1472, 44] width 25 height 25
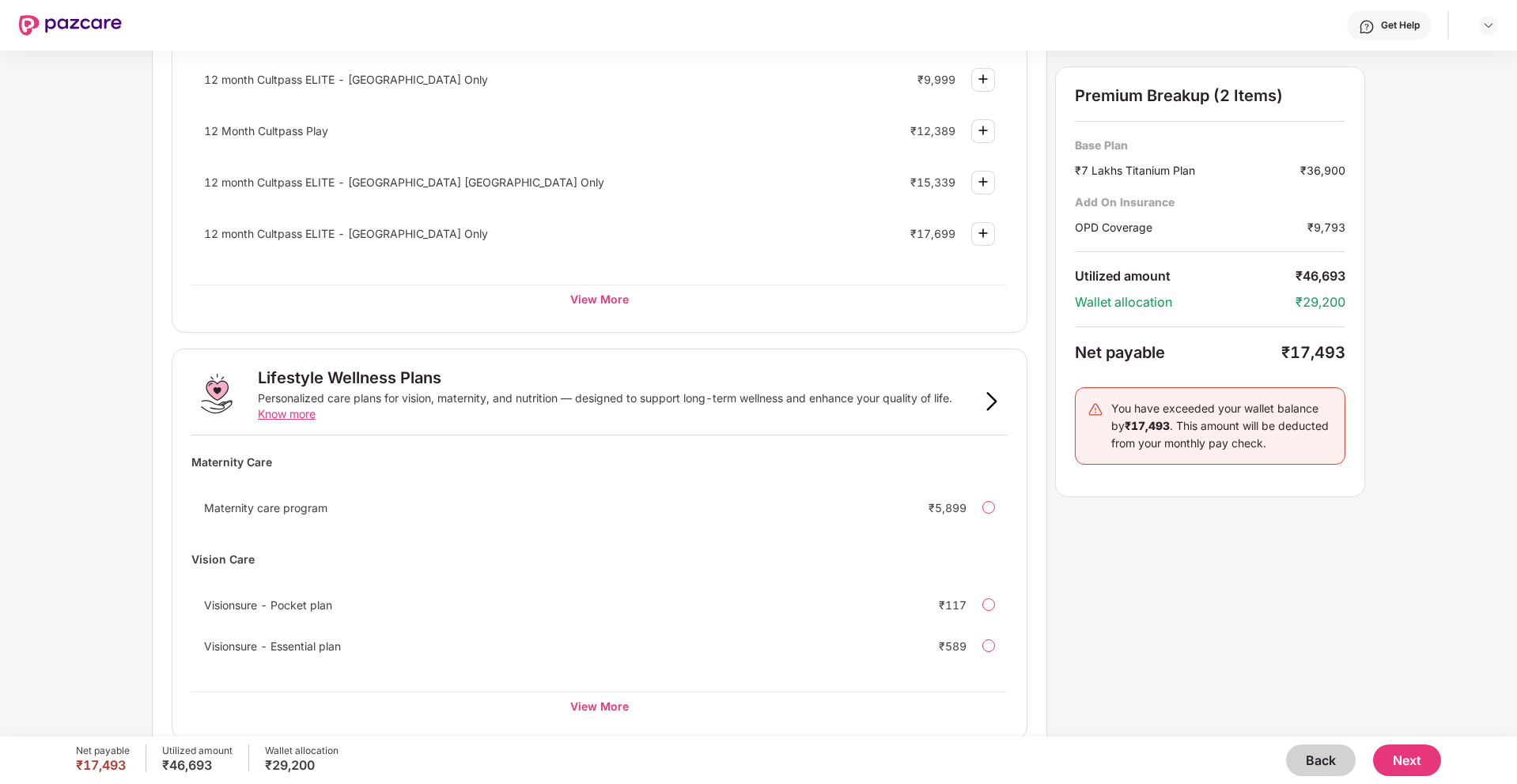
scroll to position [742, 0]
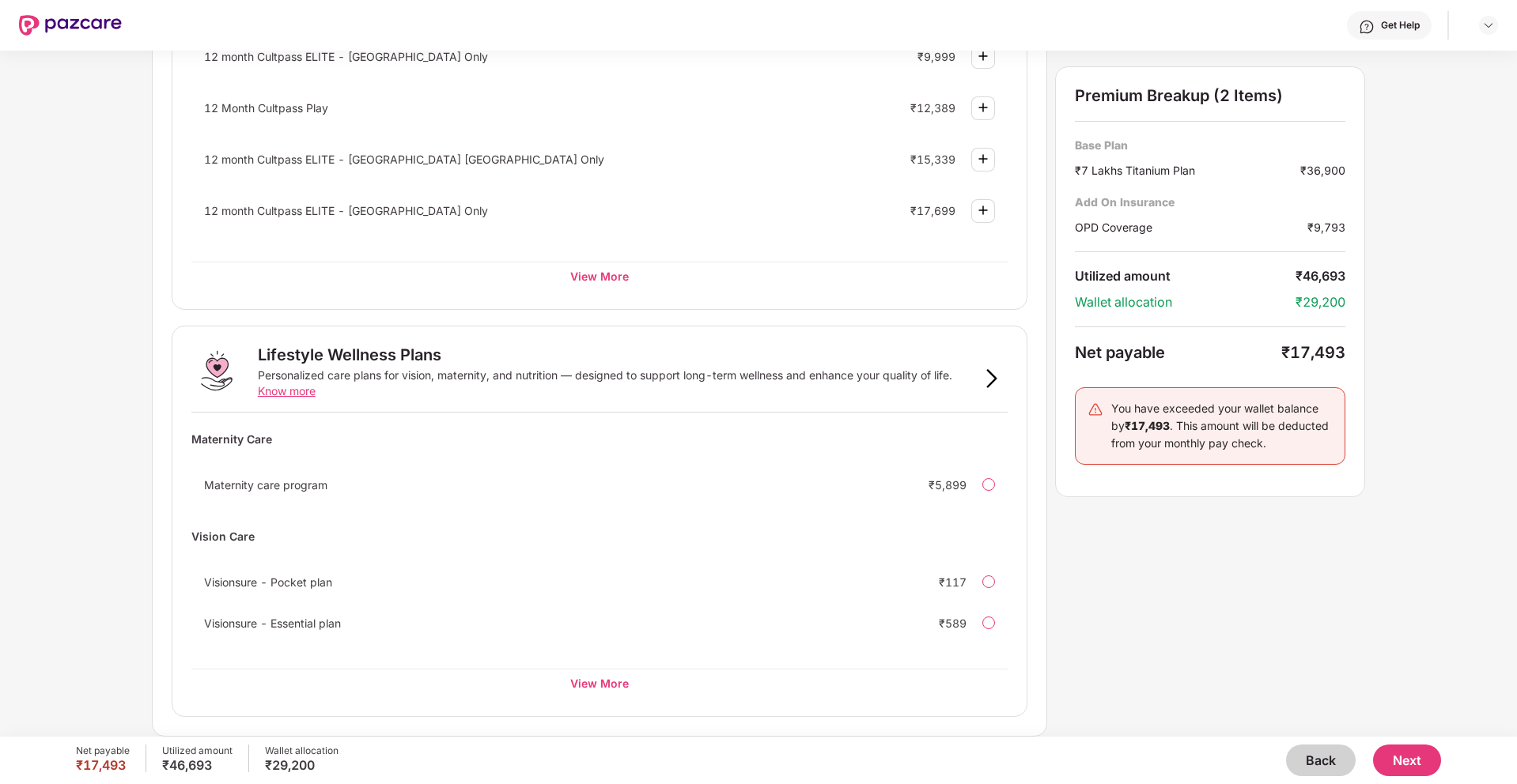
click at [1398, 202] on div "Wellness Marketplace Preventive Health Checks Full-body checkups and diagnostic…" at bounding box center [758, 394] width 1517 height 686
click at [1408, 767] on button "Next" at bounding box center [1406, 760] width 68 height 31
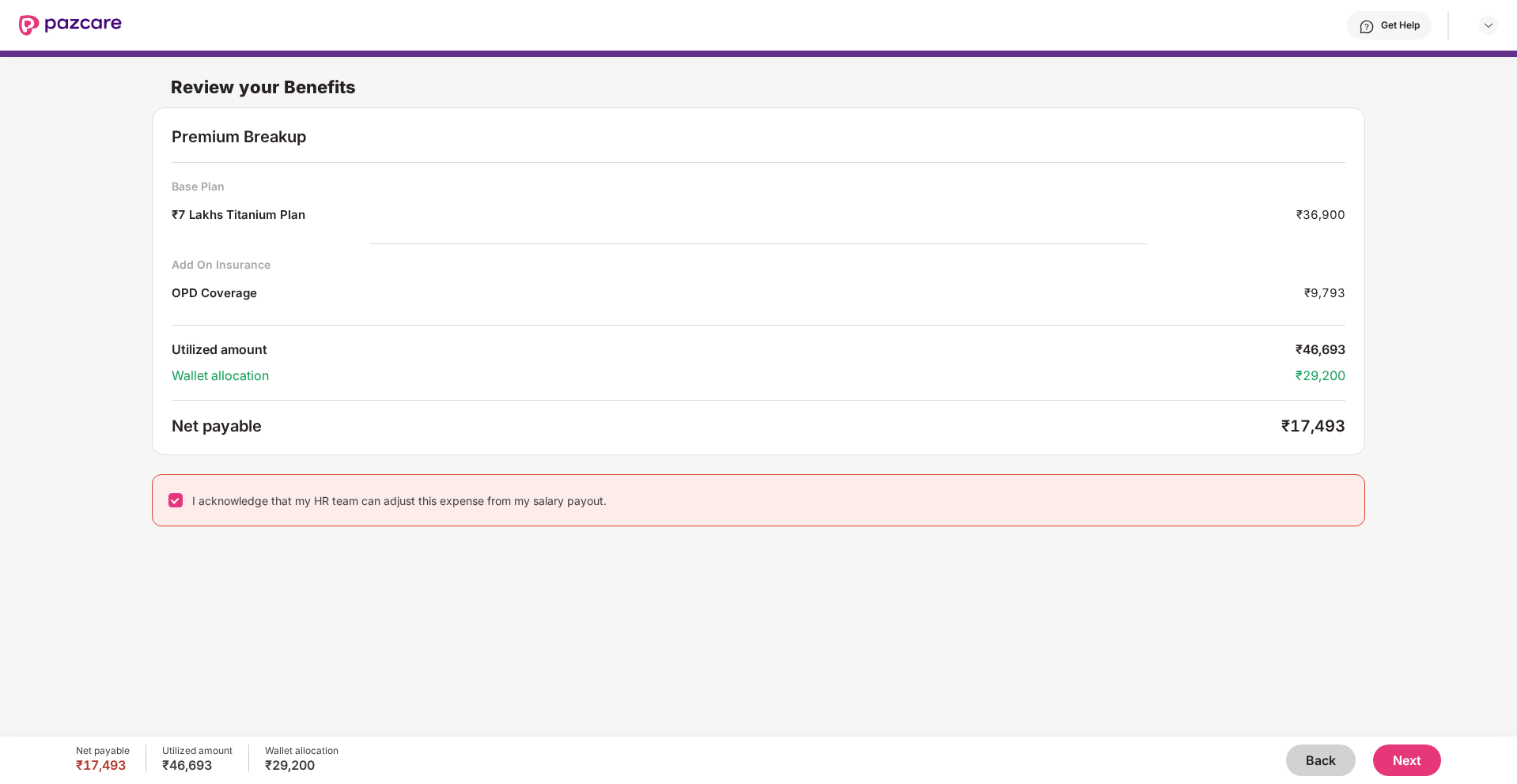
click at [1404, 761] on button "Next" at bounding box center [1406, 760] width 68 height 31
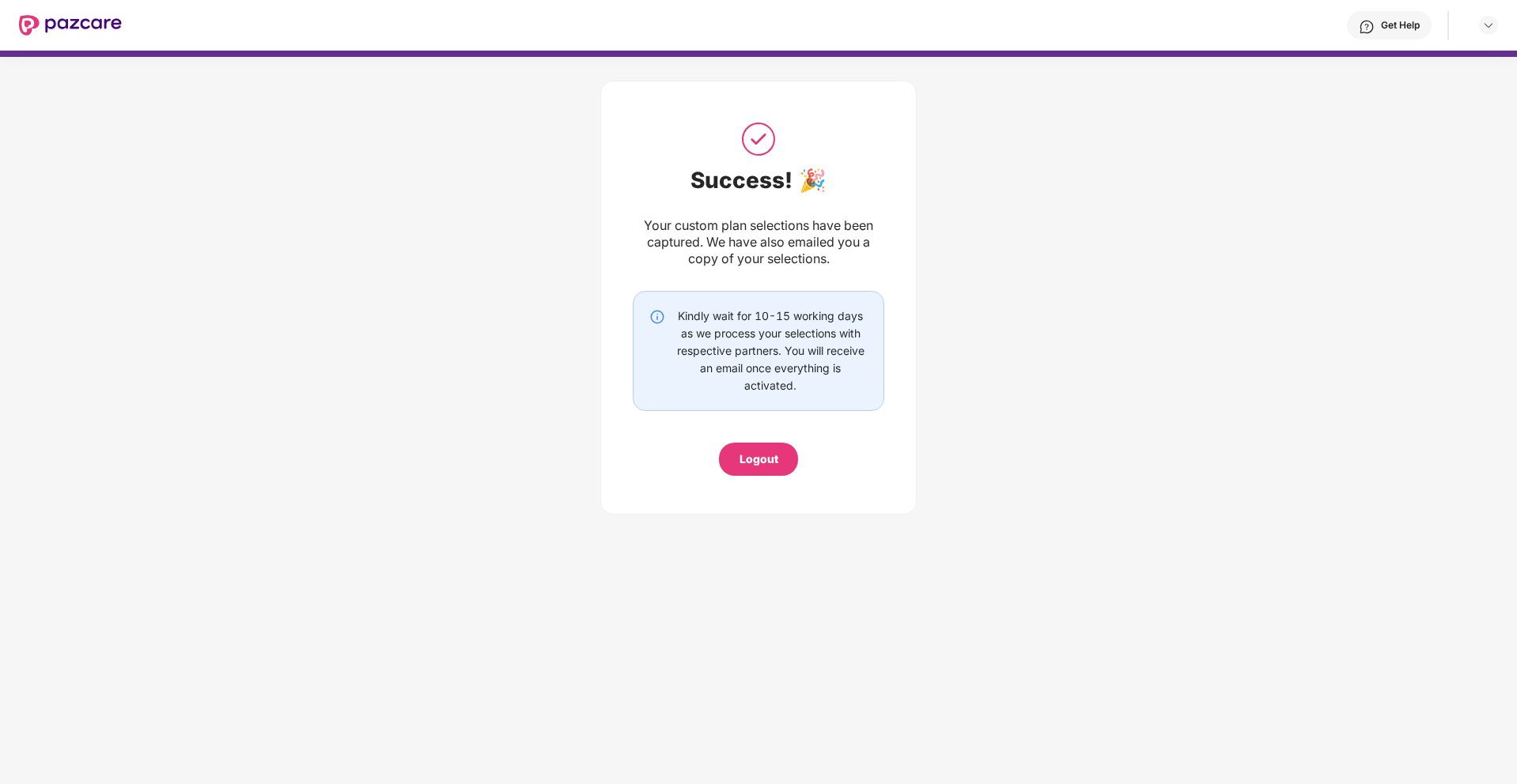
click at [754, 469] on div "Logout" at bounding box center [759, 459] width 79 height 33
